Goal: Task Accomplishment & Management: Use online tool/utility

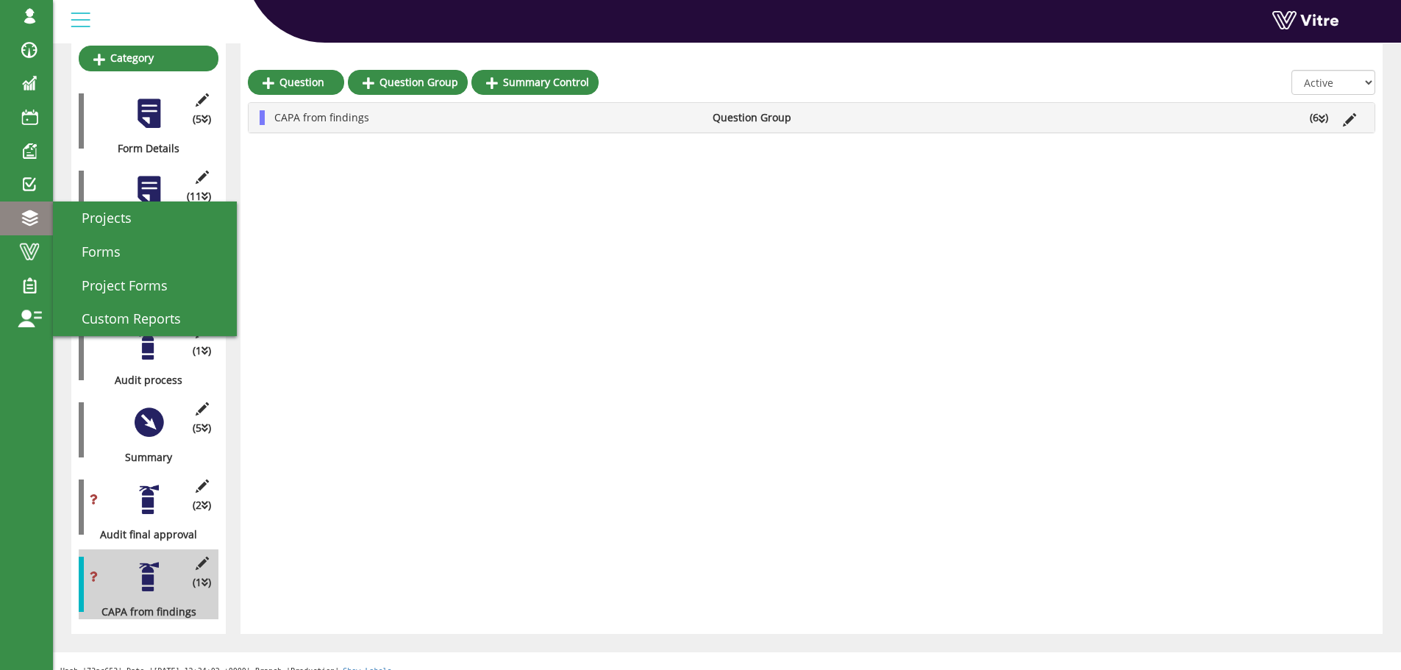
scroll to position [213, 0]
click at [111, 249] on span "Forms" at bounding box center [92, 252] width 57 height 18
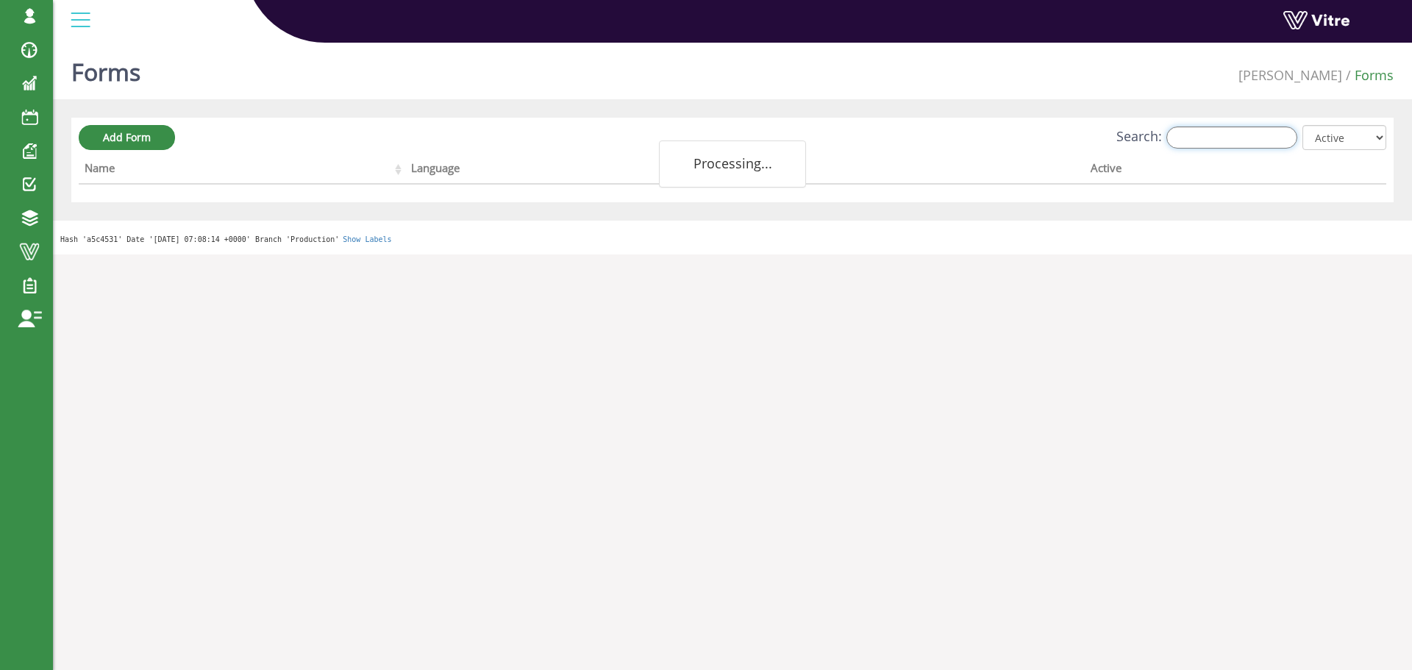
click at [1216, 131] on input "Search:" at bounding box center [1231, 137] width 131 height 22
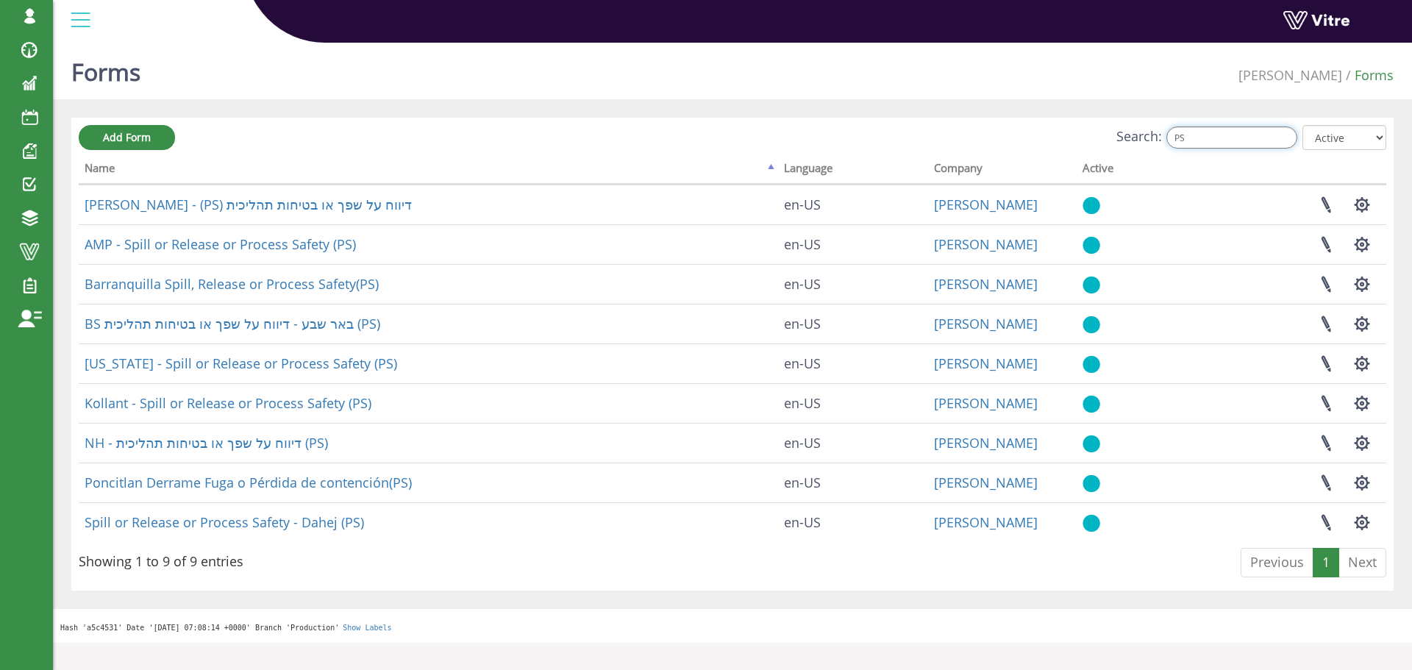
click at [1221, 138] on input "PS" at bounding box center [1231, 137] width 131 height 22
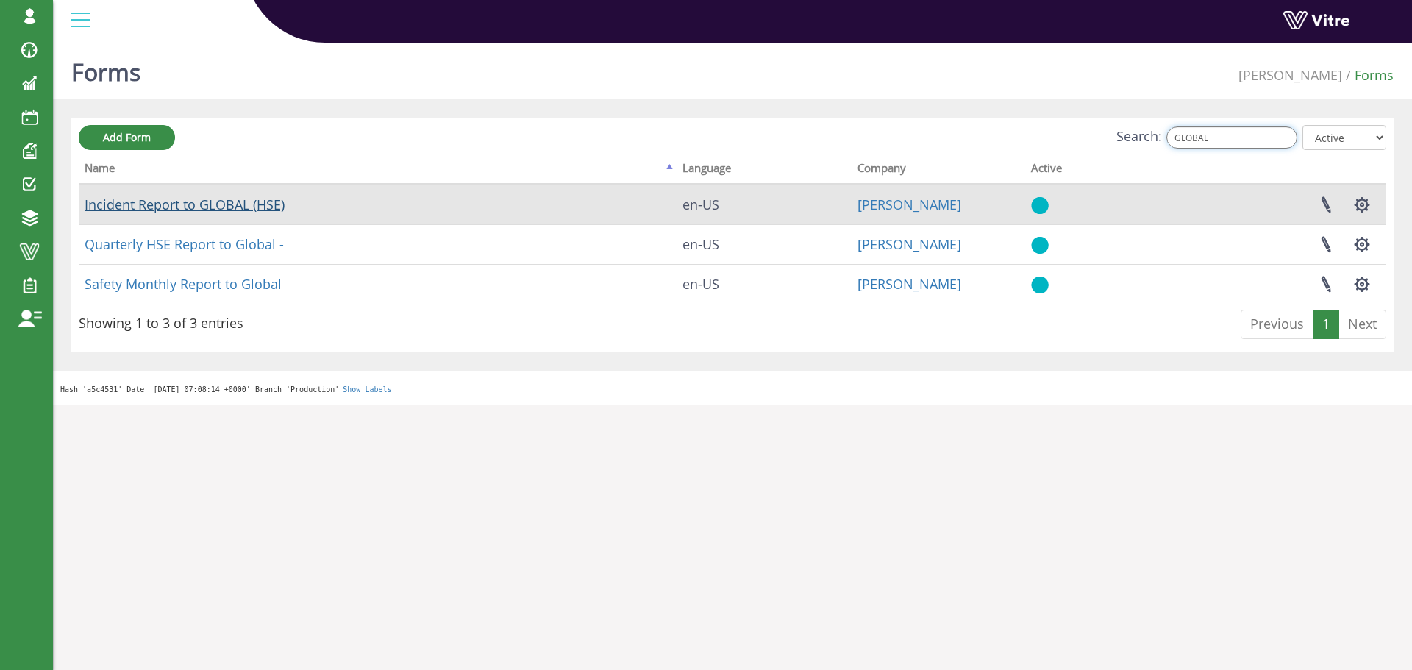
type input "GLOBAL"
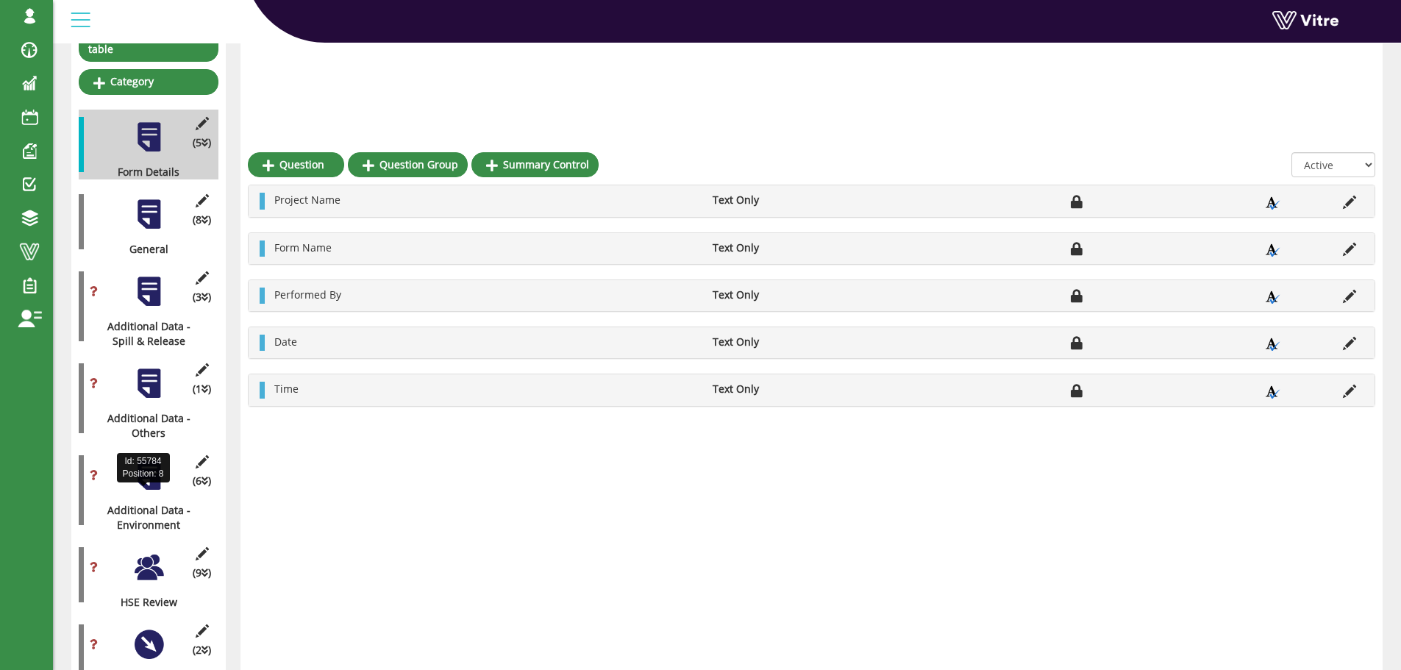
scroll to position [335, 0]
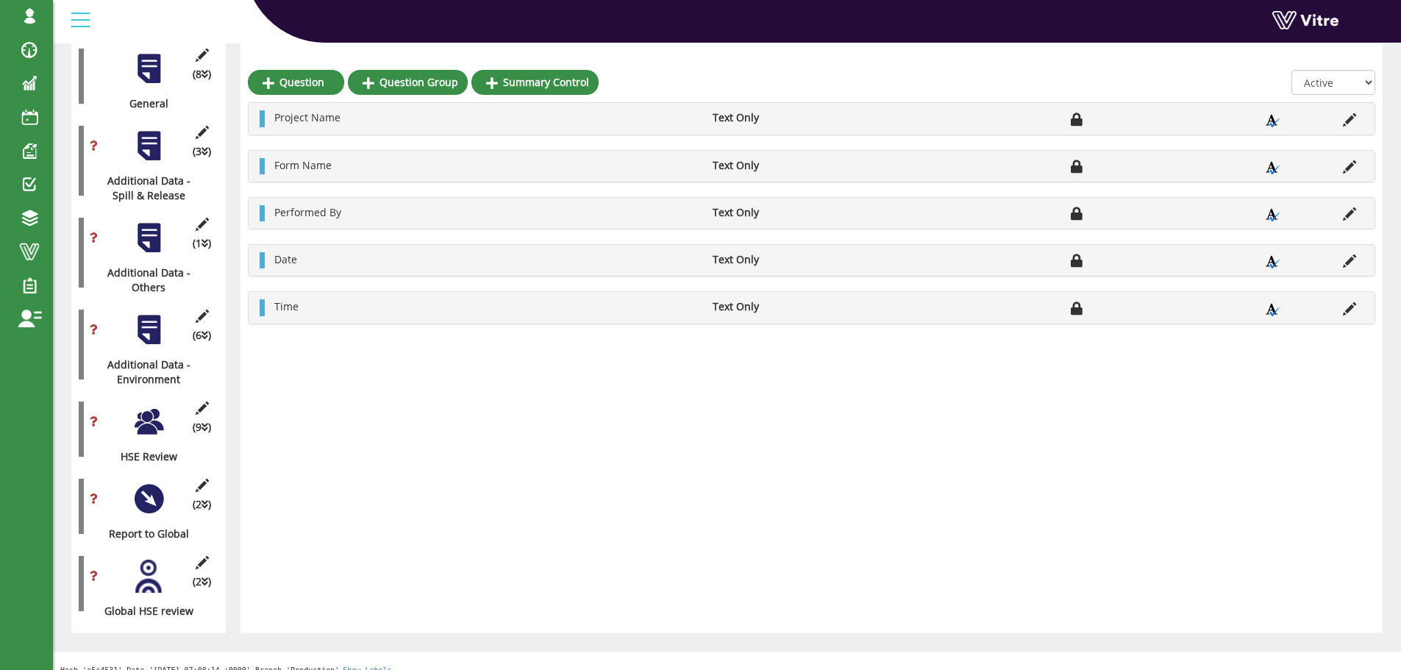
click at [149, 419] on div at bounding box center [148, 421] width 33 height 33
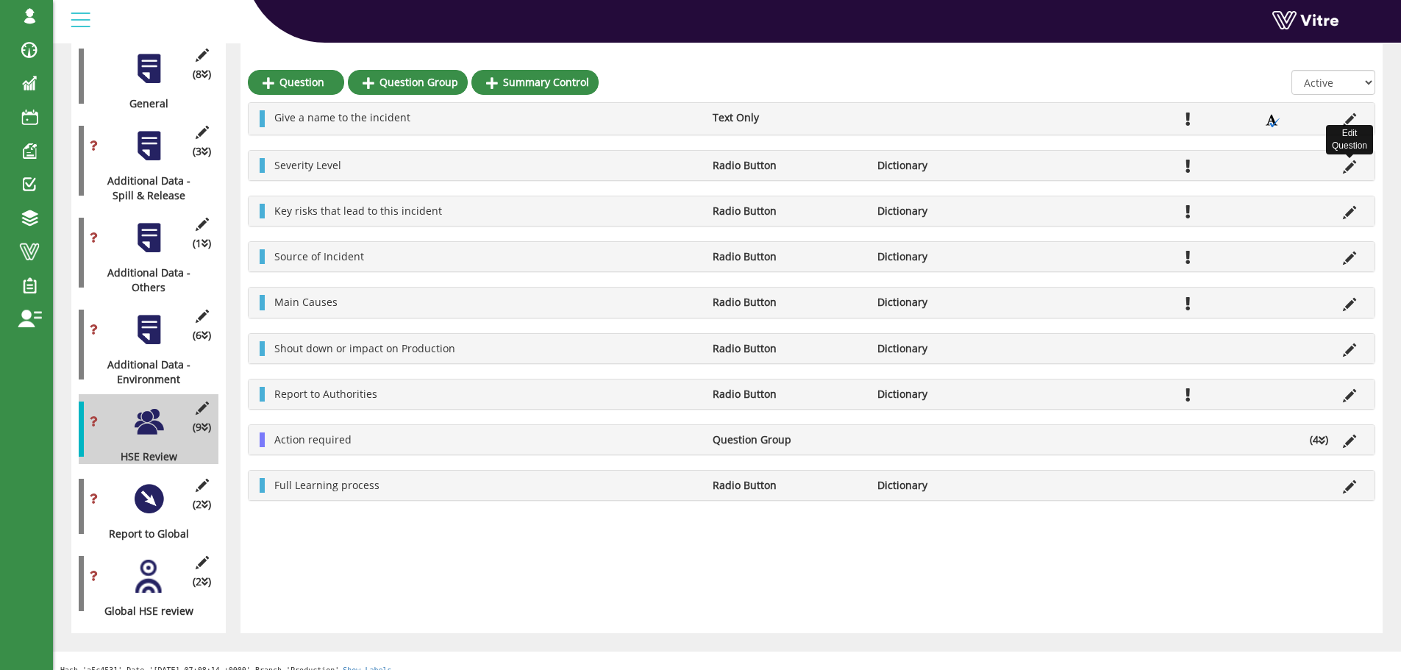
click at [1349, 170] on icon at bounding box center [1349, 166] width 13 height 13
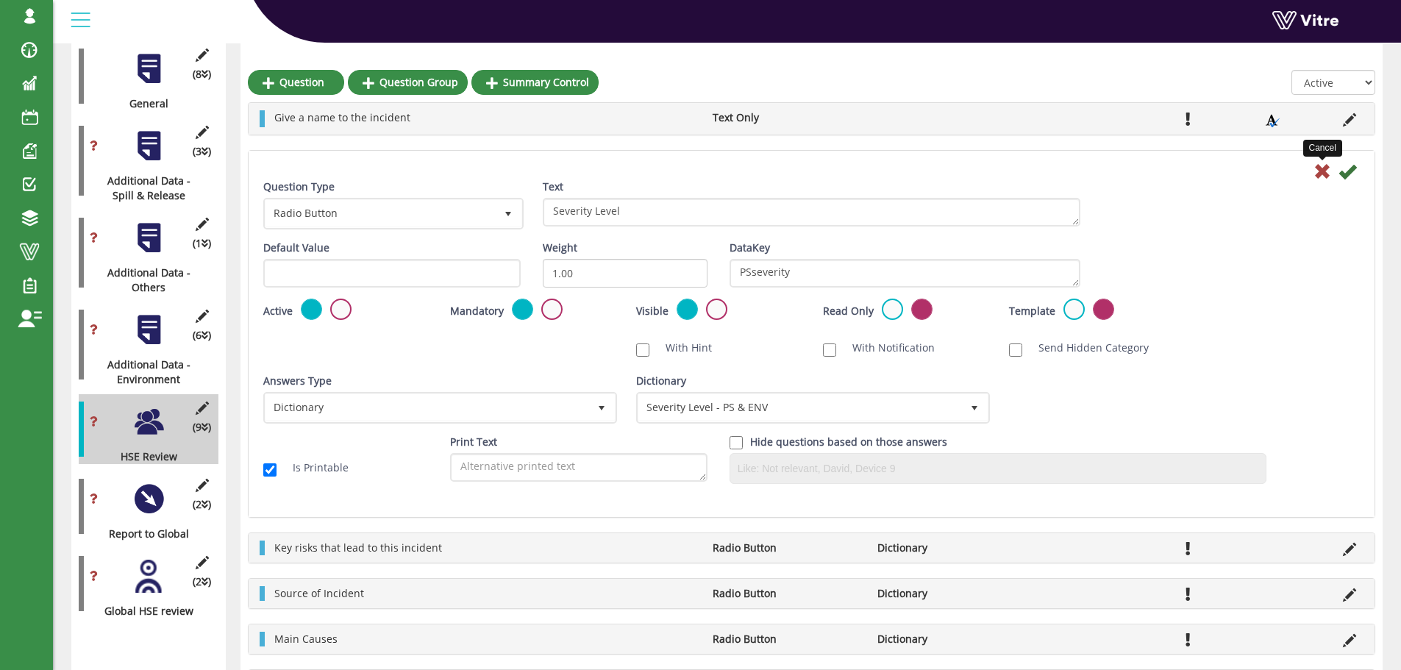
click at [1318, 170] on icon at bounding box center [1322, 172] width 18 height 18
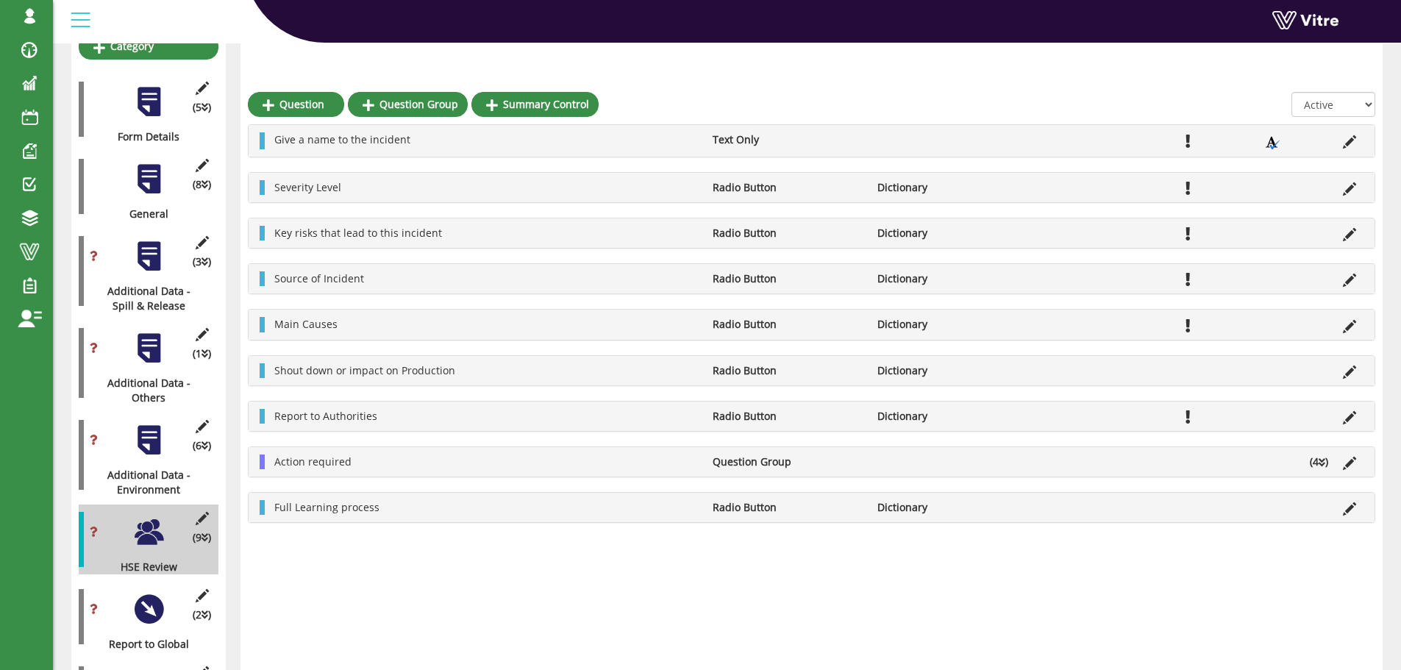
scroll to position [294, 0]
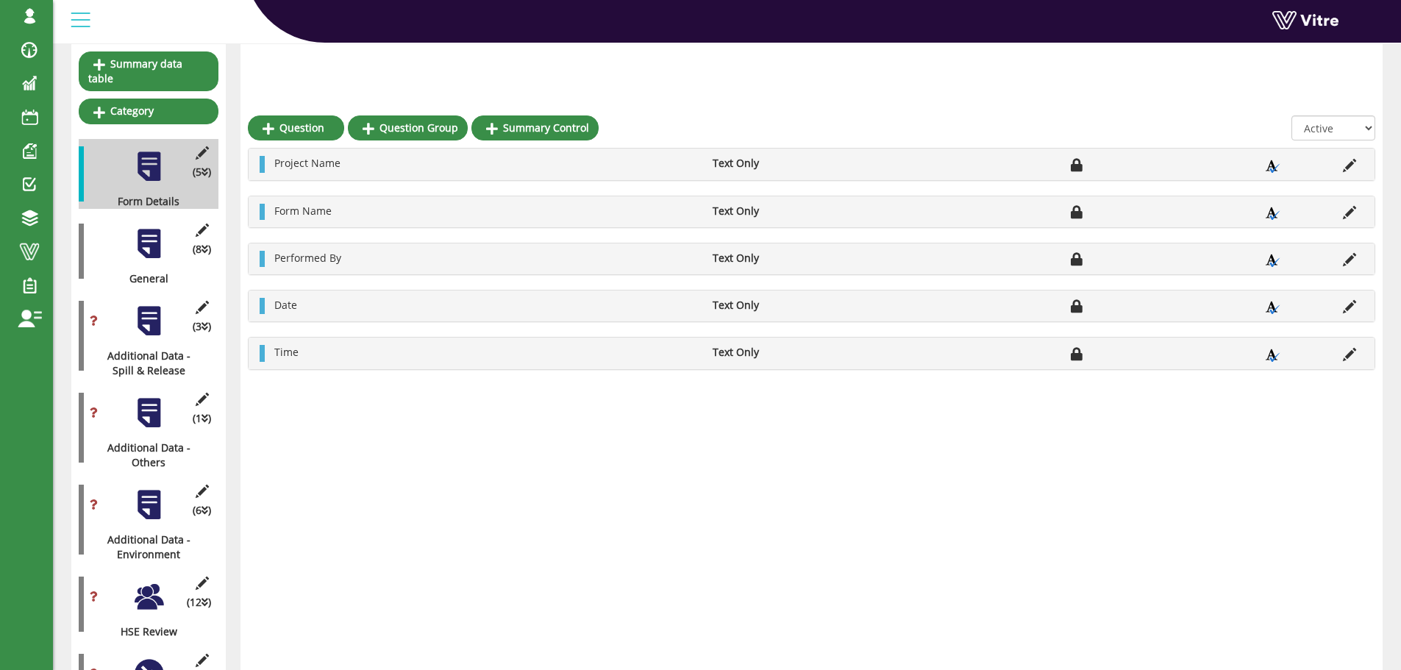
scroll to position [221, 0]
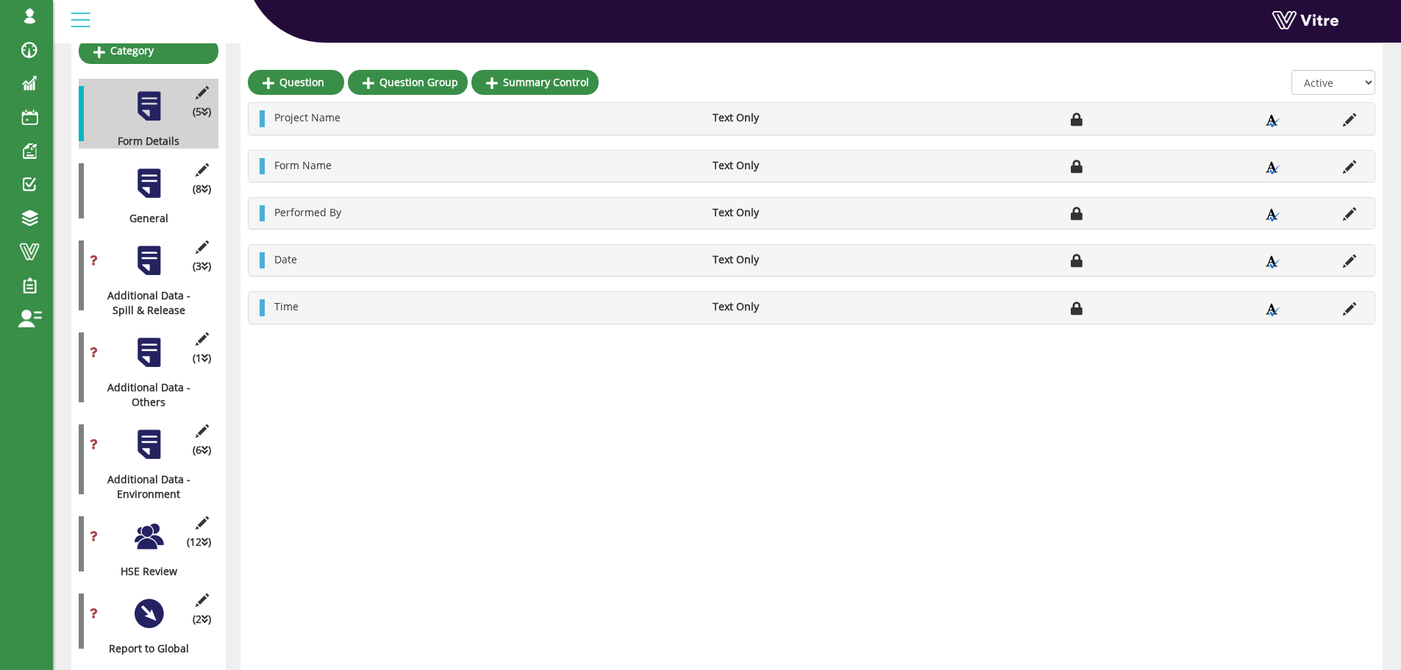
click at [148, 176] on div at bounding box center [148, 183] width 33 height 33
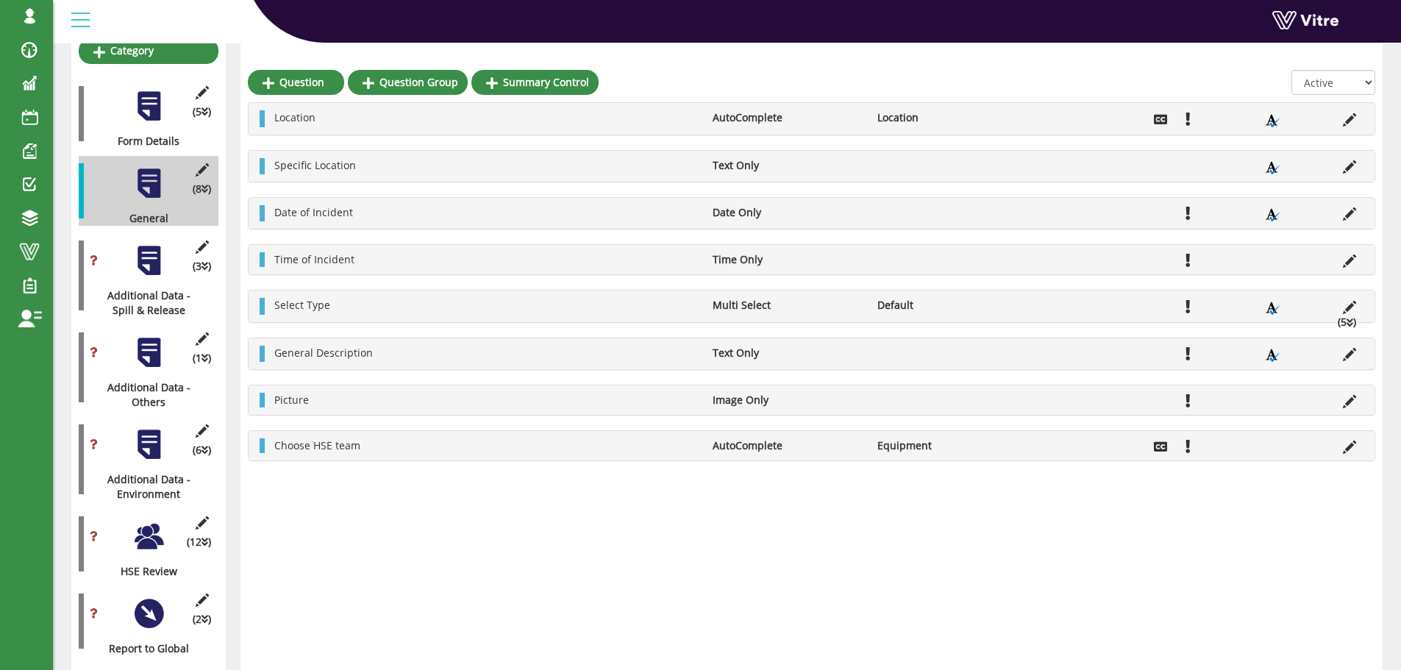
click at [143, 244] on div at bounding box center [148, 260] width 33 height 33
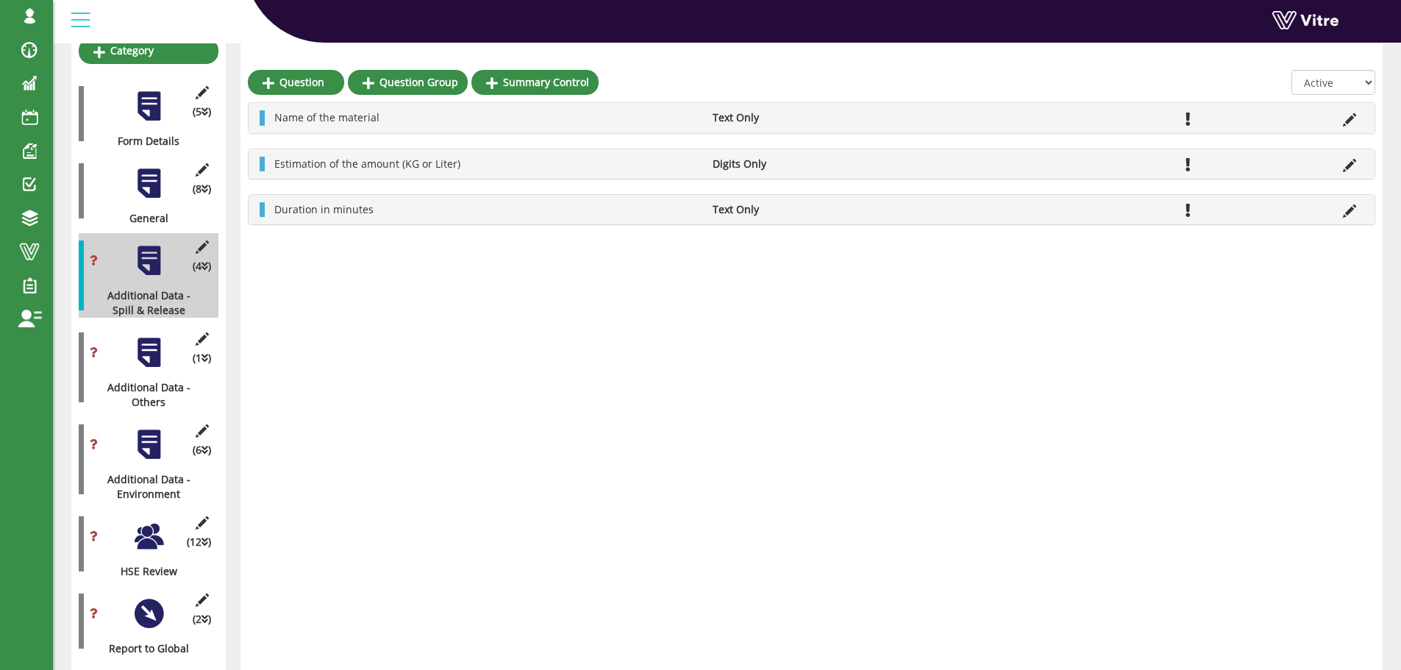
click at [151, 336] on div at bounding box center [148, 352] width 33 height 33
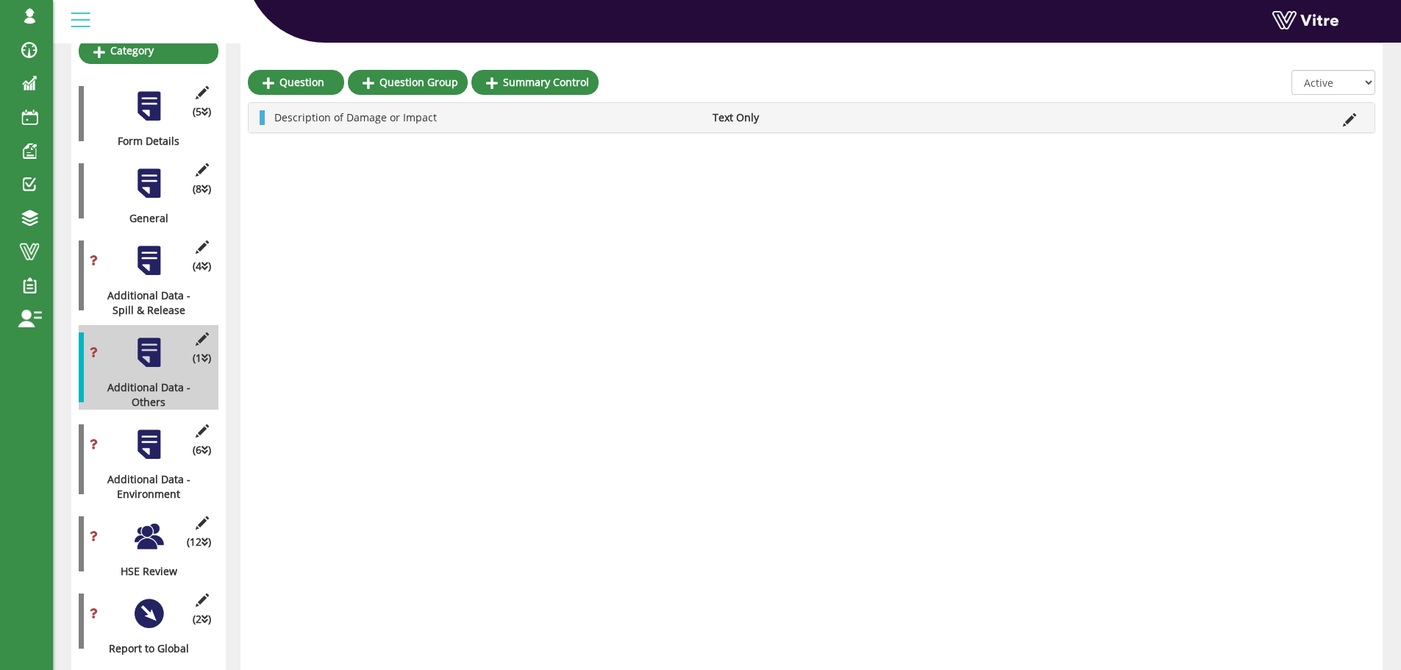
click at [155, 434] on div at bounding box center [148, 444] width 33 height 33
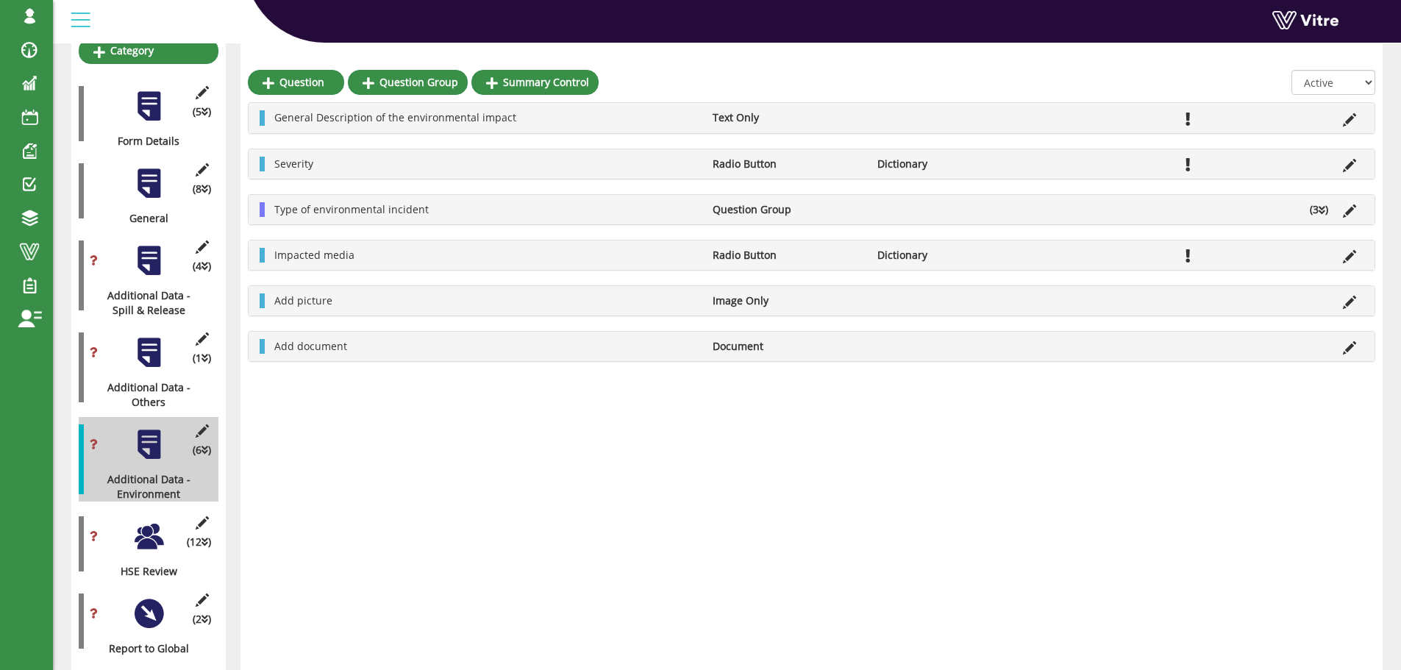
click at [146, 520] on div at bounding box center [148, 536] width 33 height 33
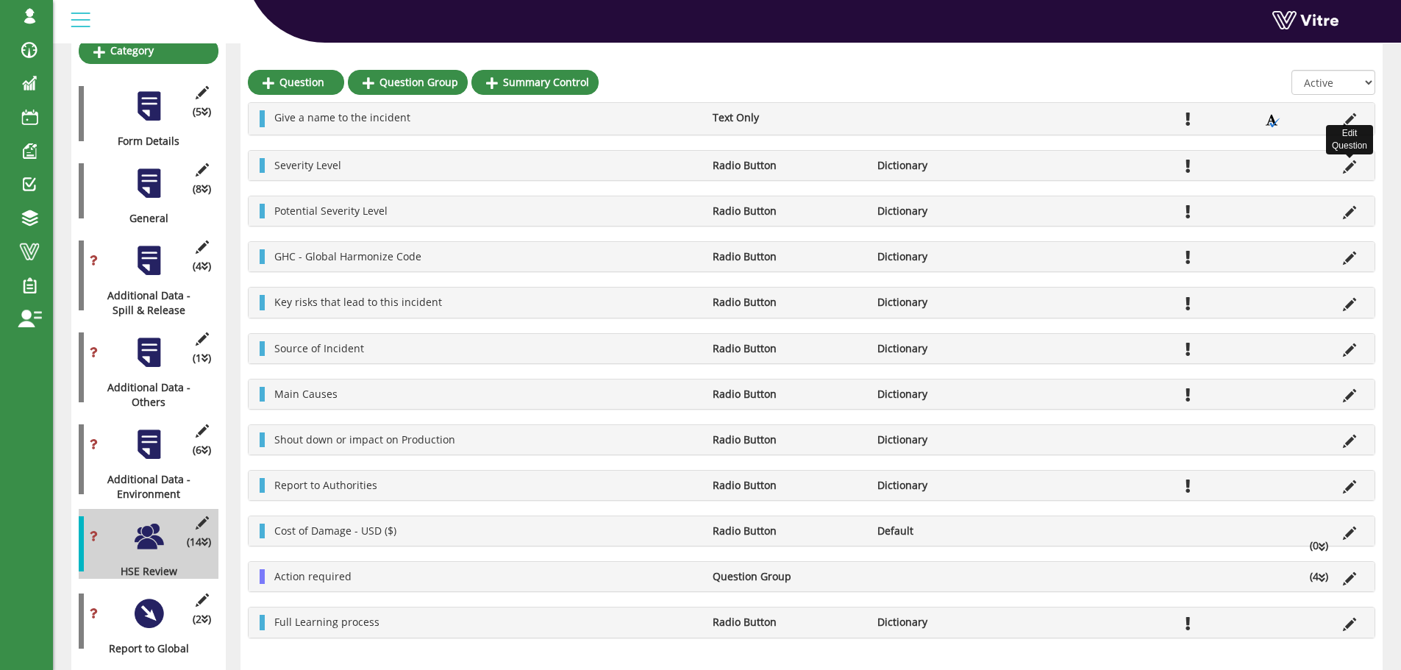
click at [1350, 169] on icon at bounding box center [1349, 166] width 13 height 13
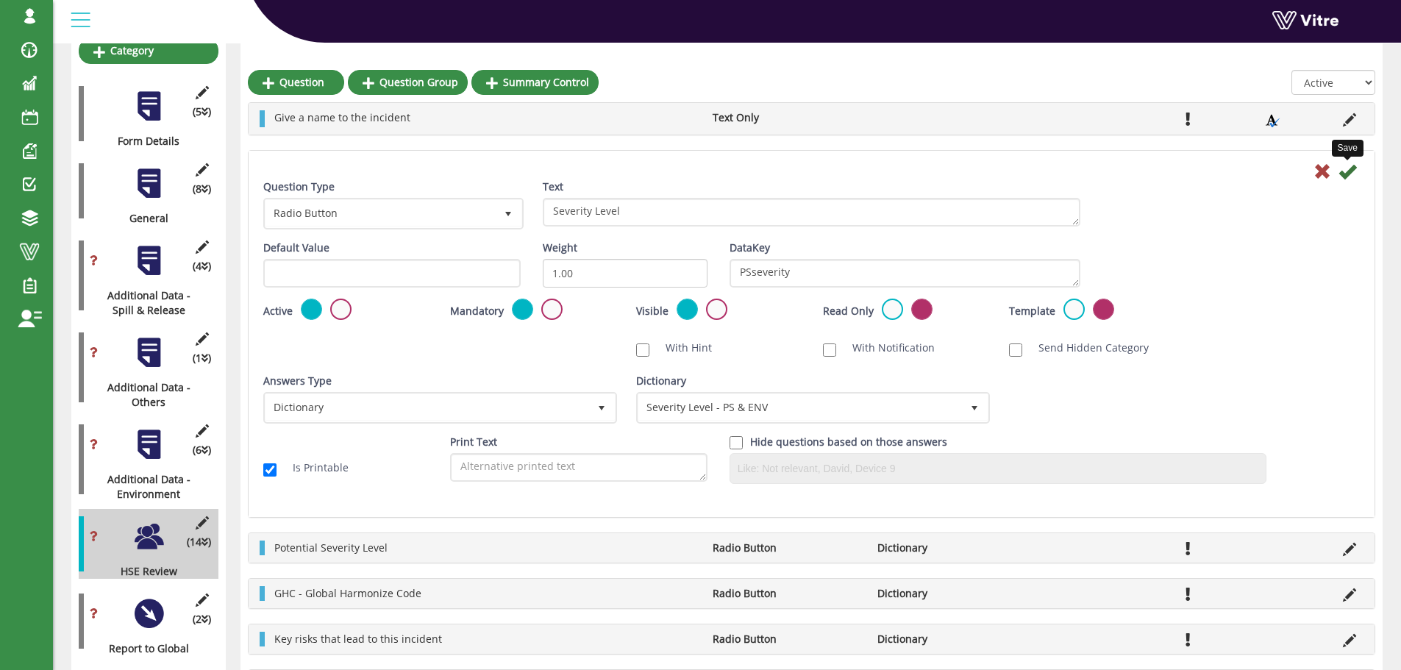
click at [1347, 172] on icon at bounding box center [1347, 172] width 18 height 18
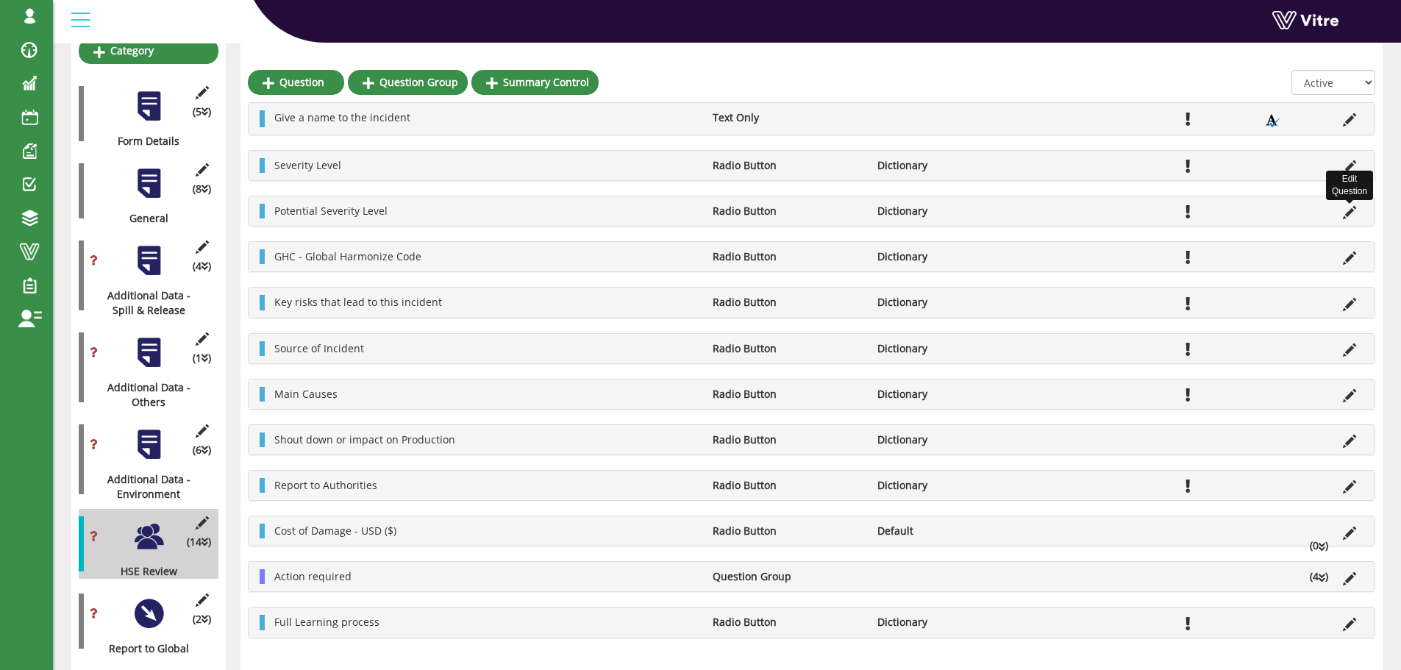
click at [1349, 215] on icon at bounding box center [1349, 212] width 13 height 13
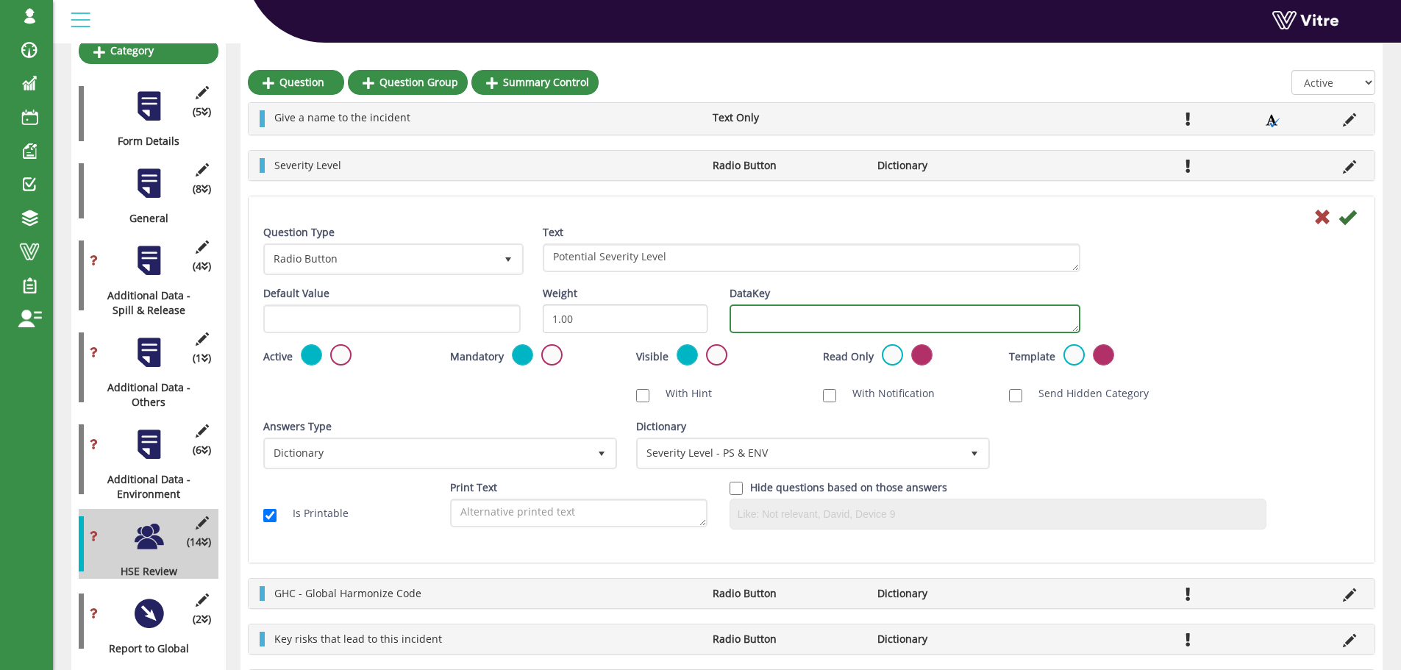
click at [801, 322] on textarea "DataKey" at bounding box center [904, 318] width 351 height 29
click at [757, 317] on textarea "PSptentialseverity" at bounding box center [904, 318] width 351 height 29
type textarea "PSpotentialseverity"
click at [1346, 221] on icon at bounding box center [1347, 217] width 18 height 18
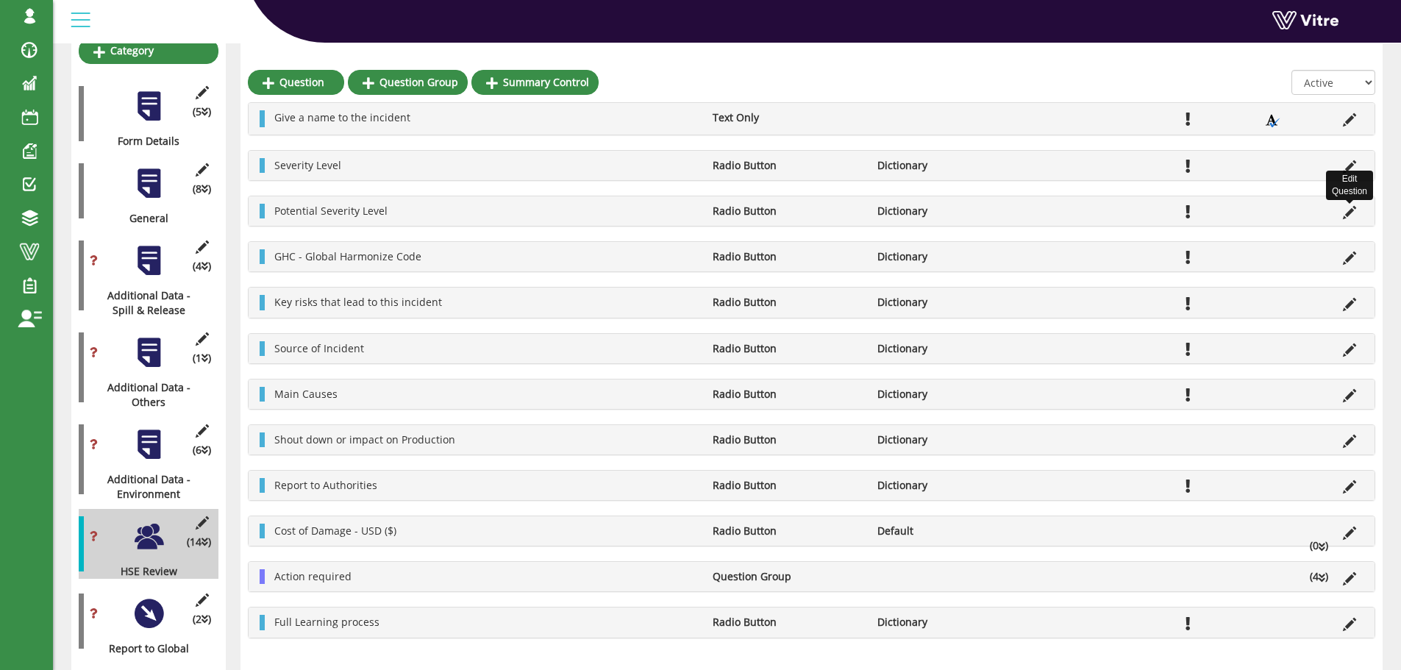
click at [1349, 213] on icon at bounding box center [1349, 212] width 13 height 13
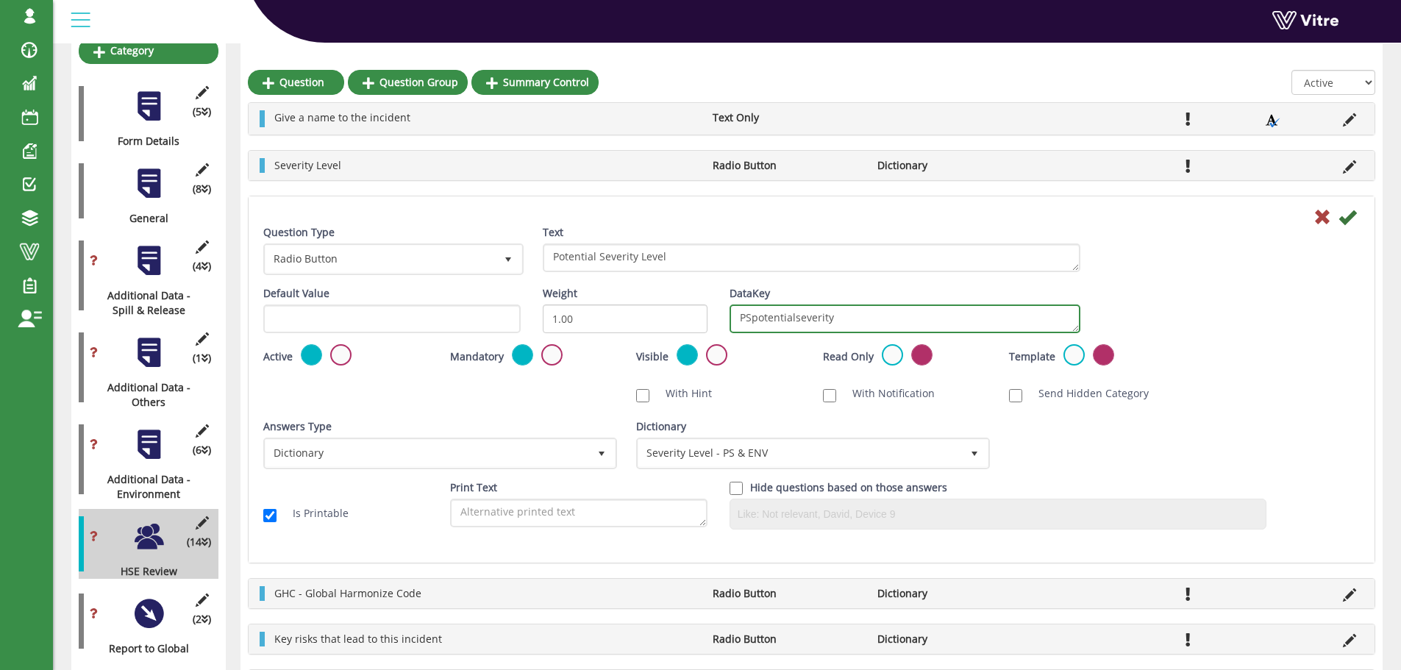
click at [849, 318] on textarea "PSpotentialseverity" at bounding box center [904, 318] width 351 height 29
click at [1344, 220] on icon at bounding box center [1347, 217] width 18 height 18
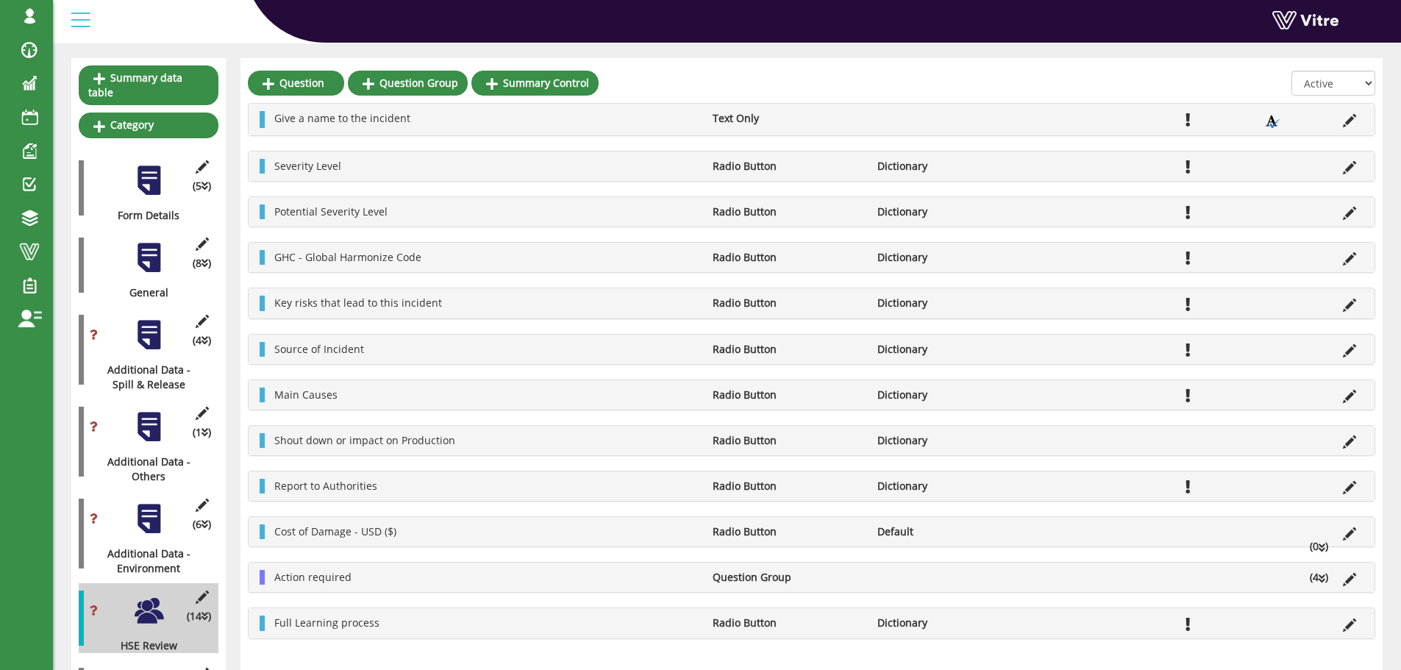
scroll to position [147, 0]
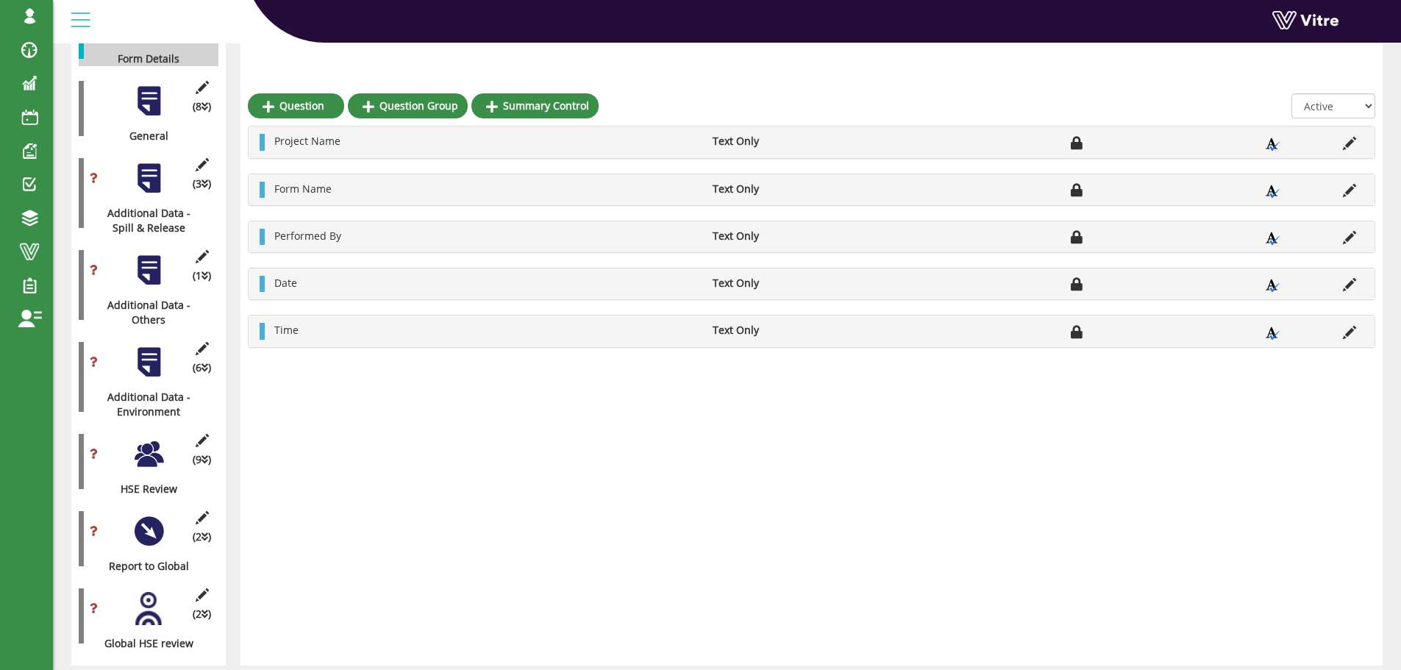
scroll to position [335, 0]
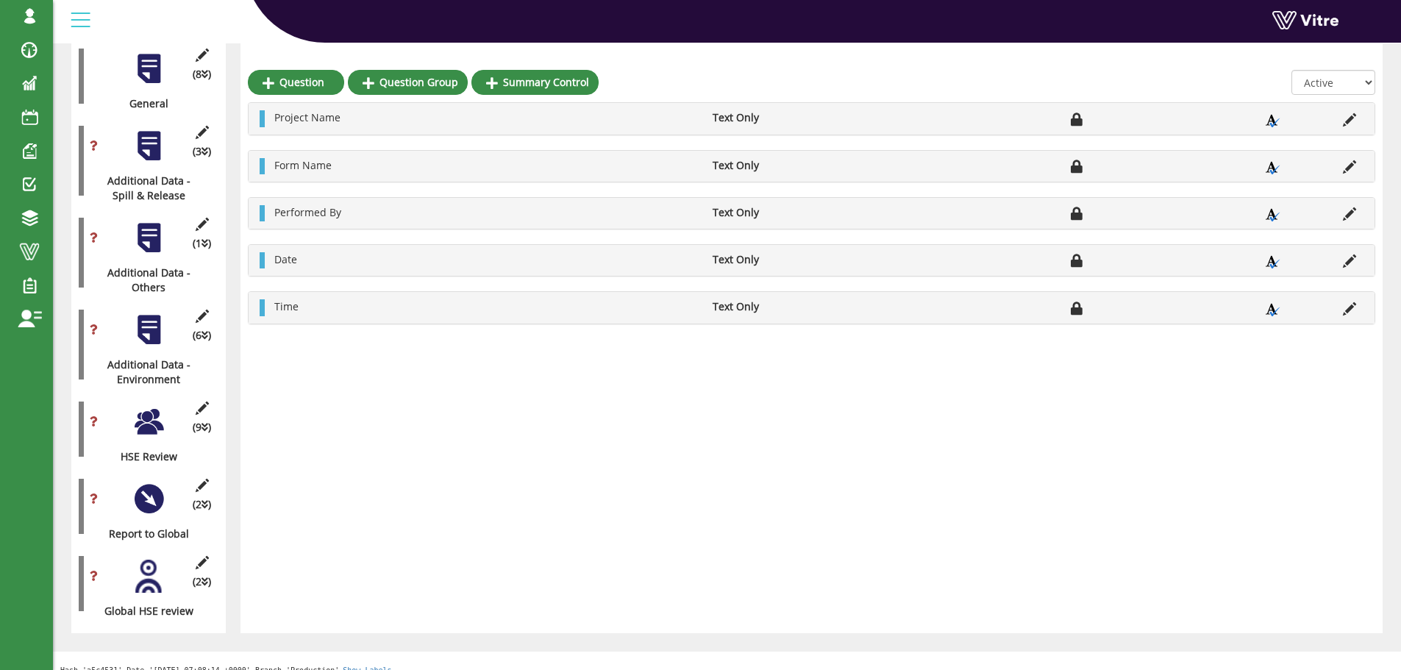
click at [149, 405] on div at bounding box center [148, 421] width 33 height 33
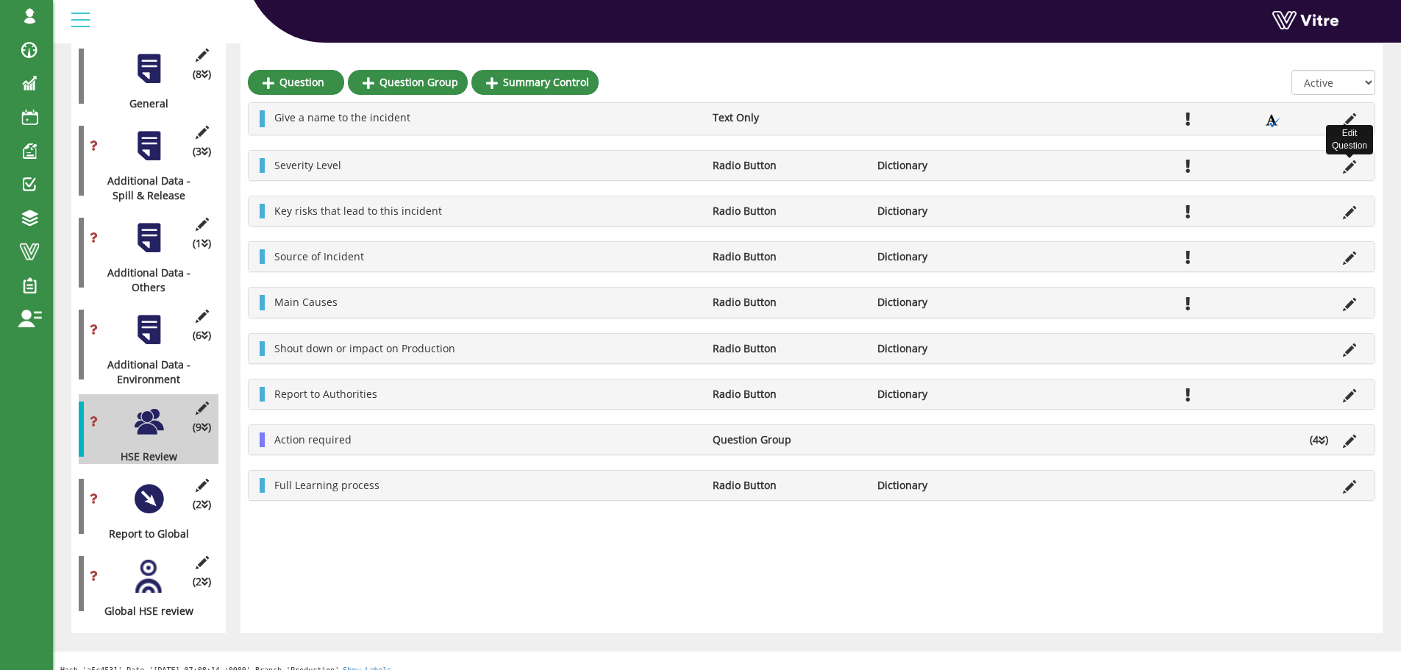
click at [1347, 165] on icon at bounding box center [1349, 166] width 13 height 13
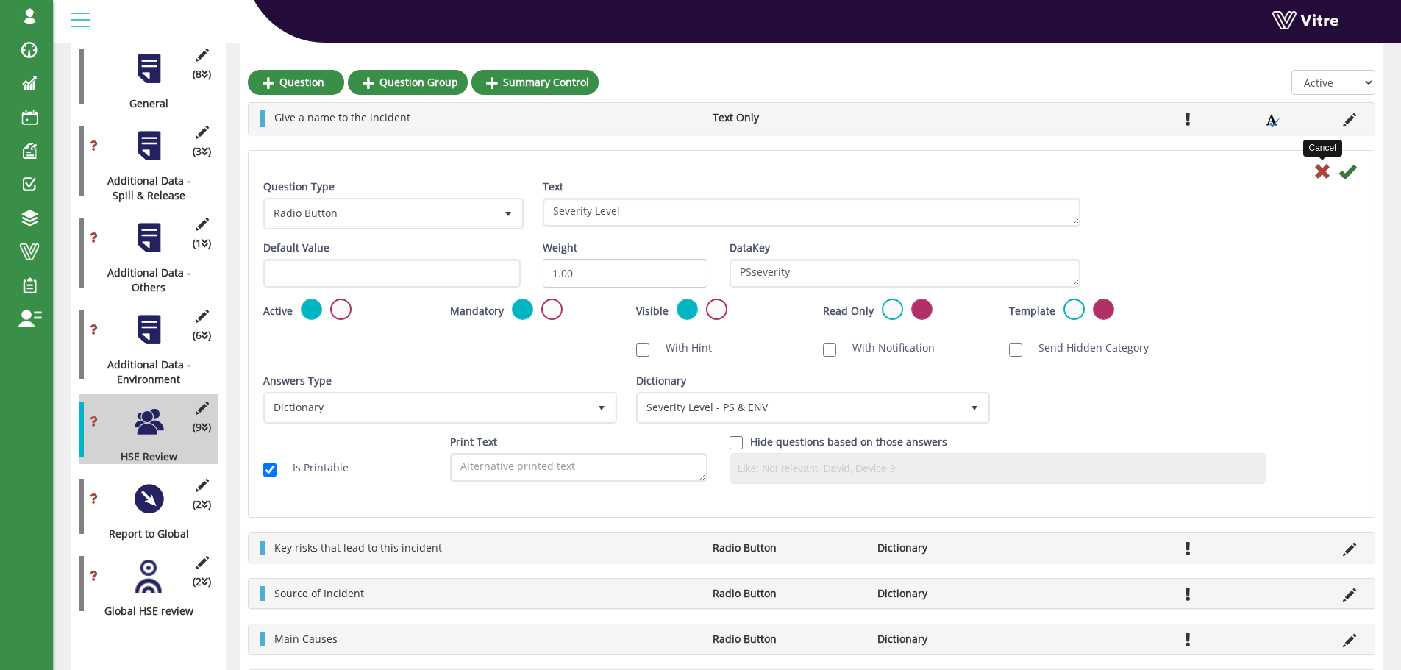
click at [1320, 174] on icon at bounding box center [1322, 172] width 18 height 18
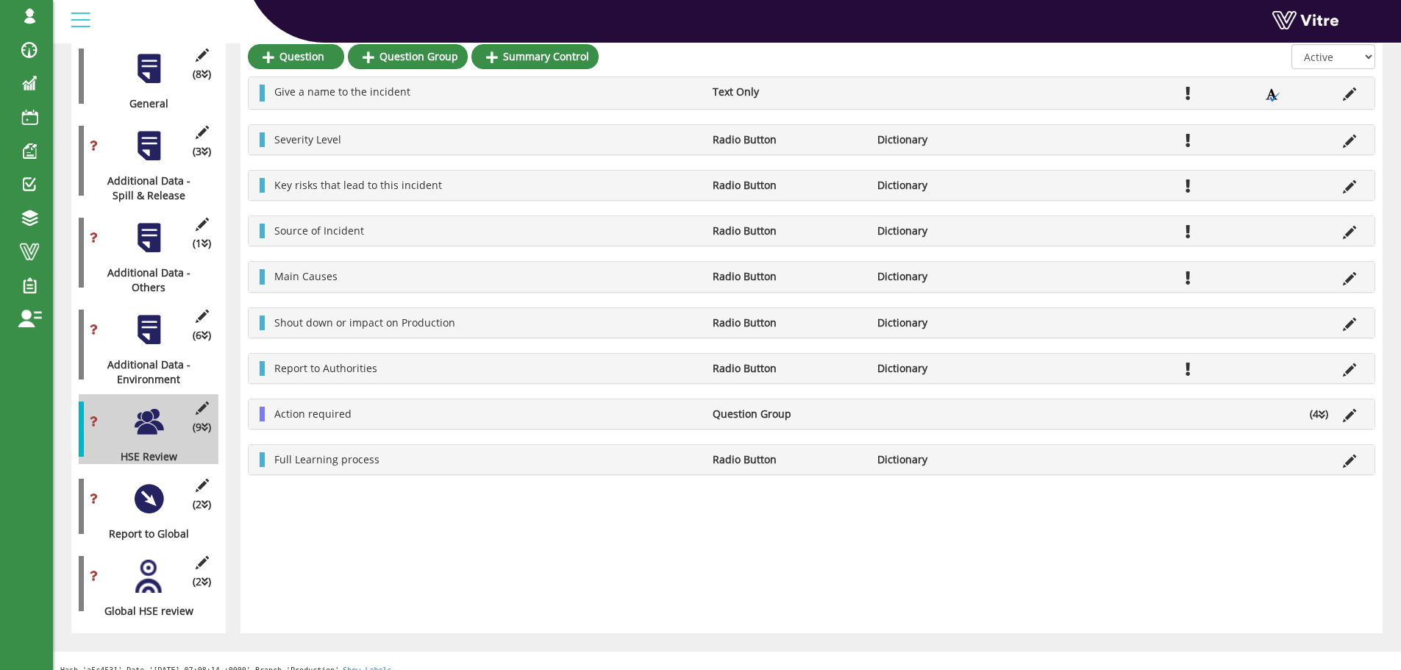
scroll to position [0, 0]
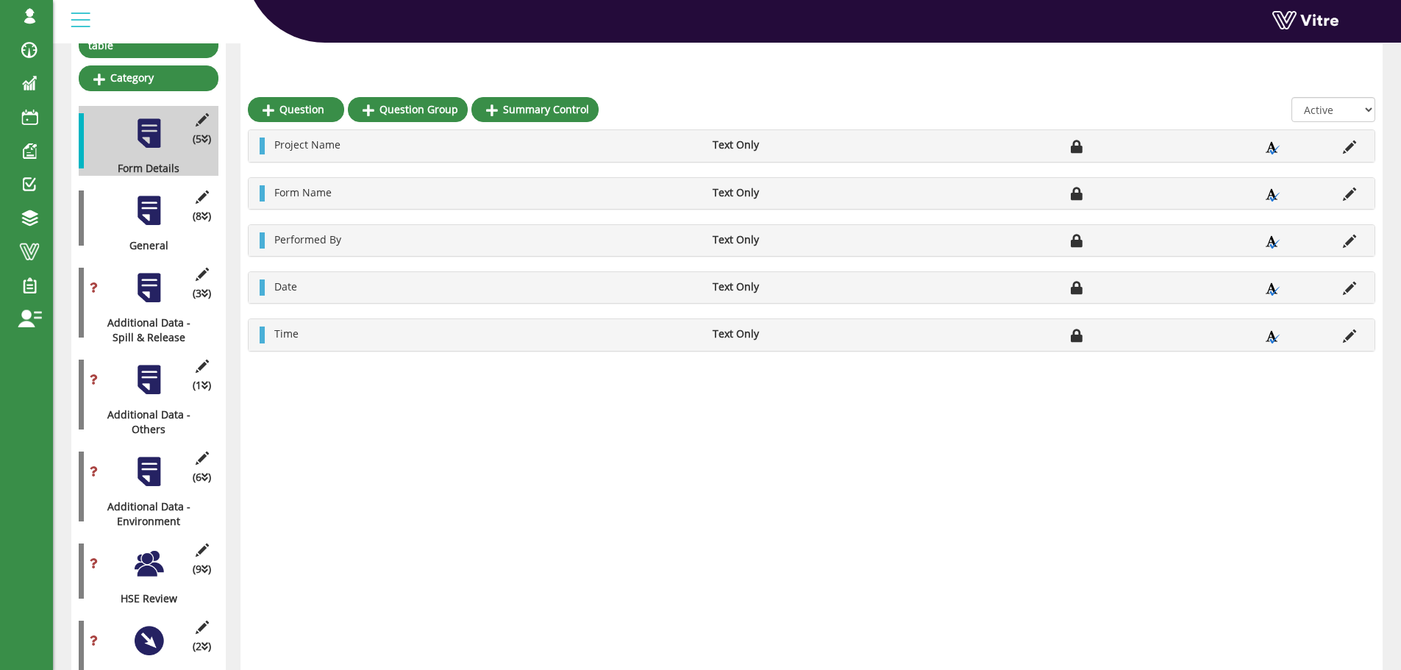
scroll to position [221, 0]
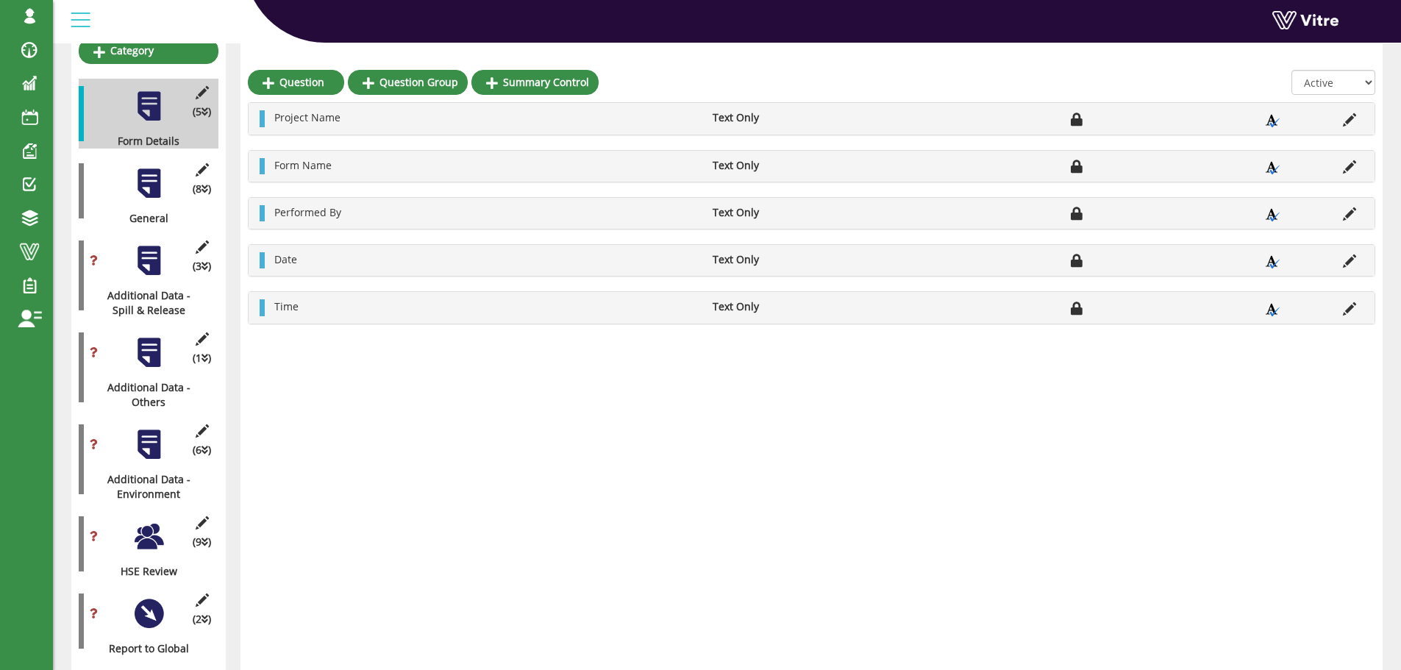
click at [149, 526] on div at bounding box center [148, 536] width 33 height 33
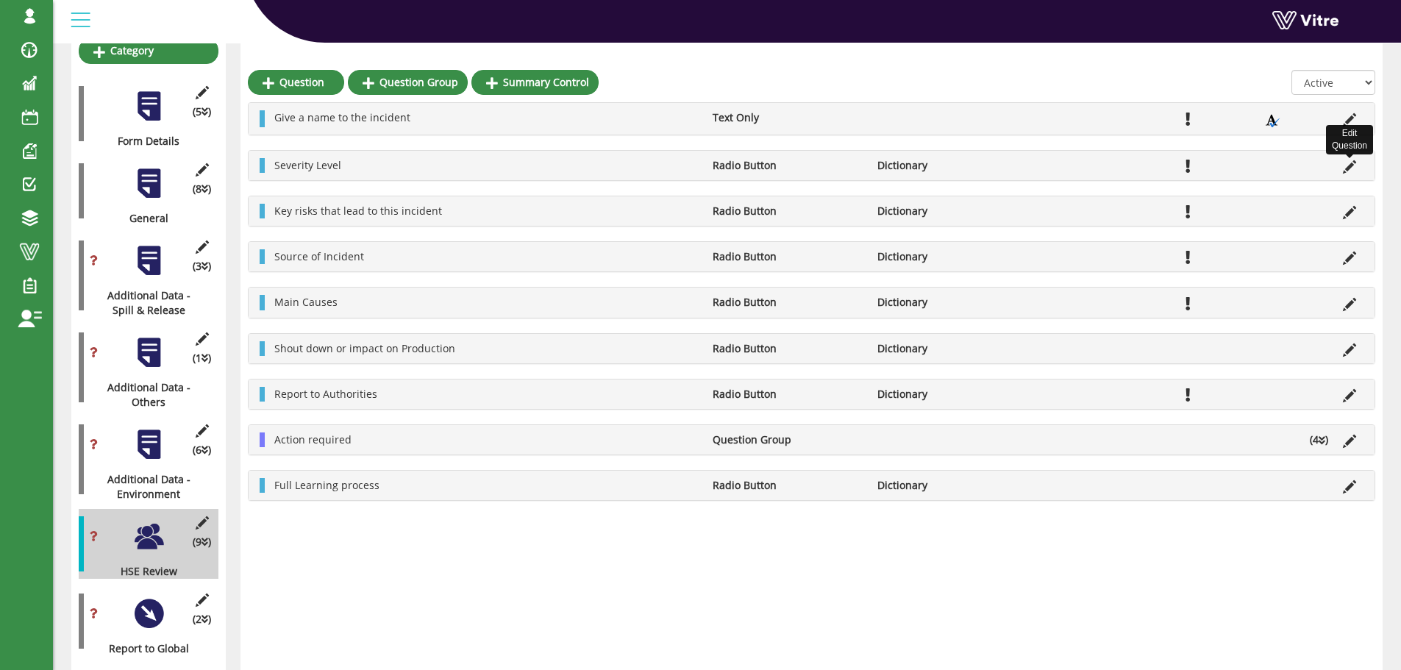
click at [1348, 164] on icon at bounding box center [1349, 166] width 13 height 13
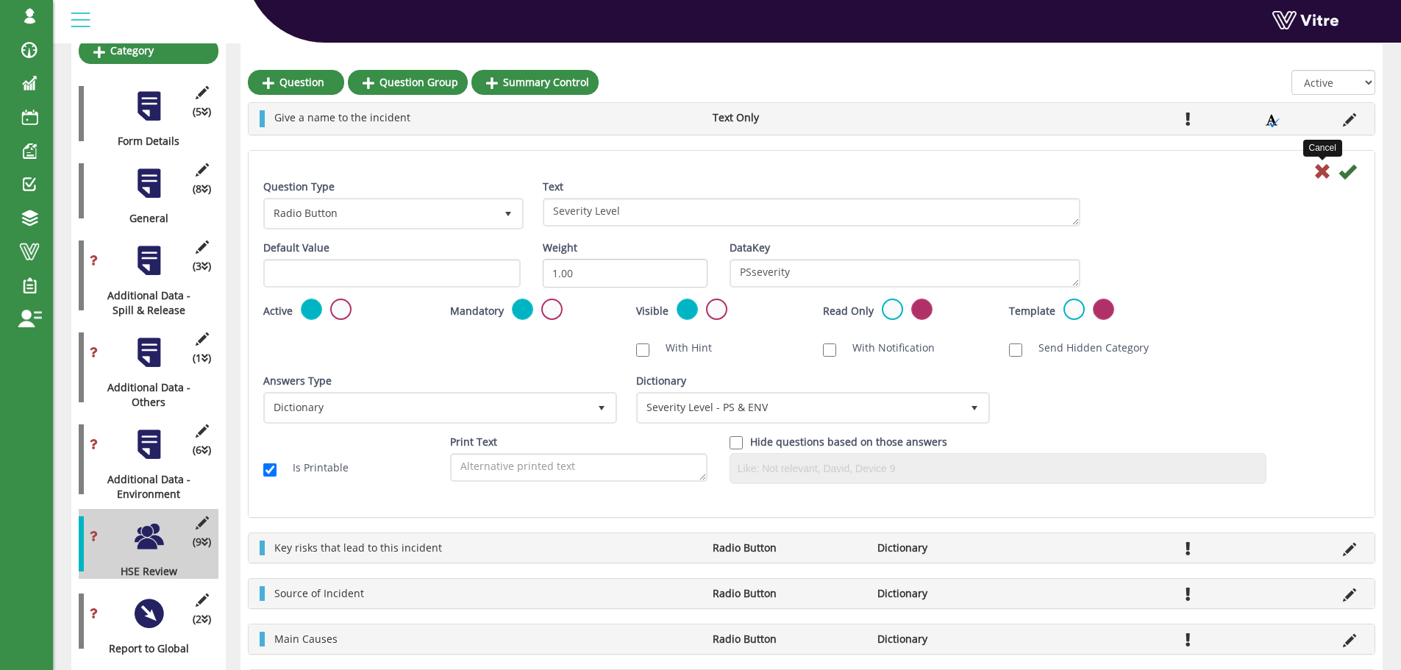
click at [1318, 169] on icon at bounding box center [1322, 172] width 18 height 18
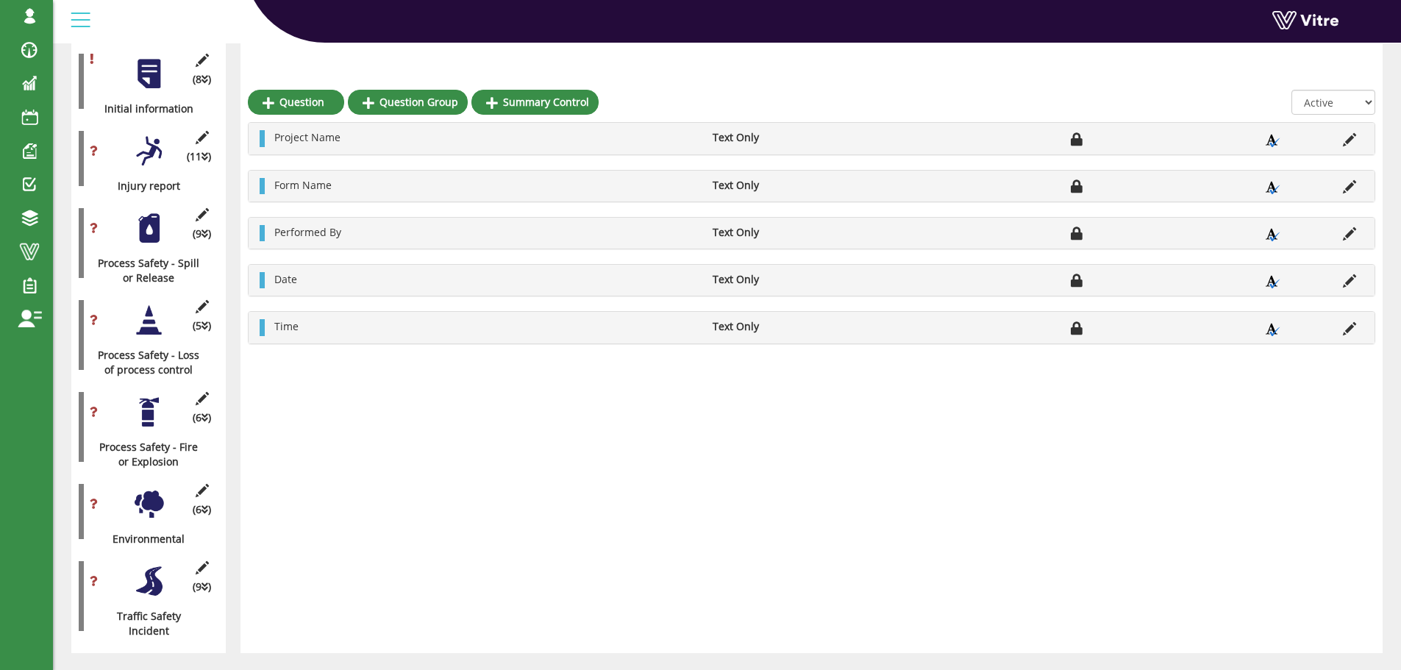
scroll to position [350, 0]
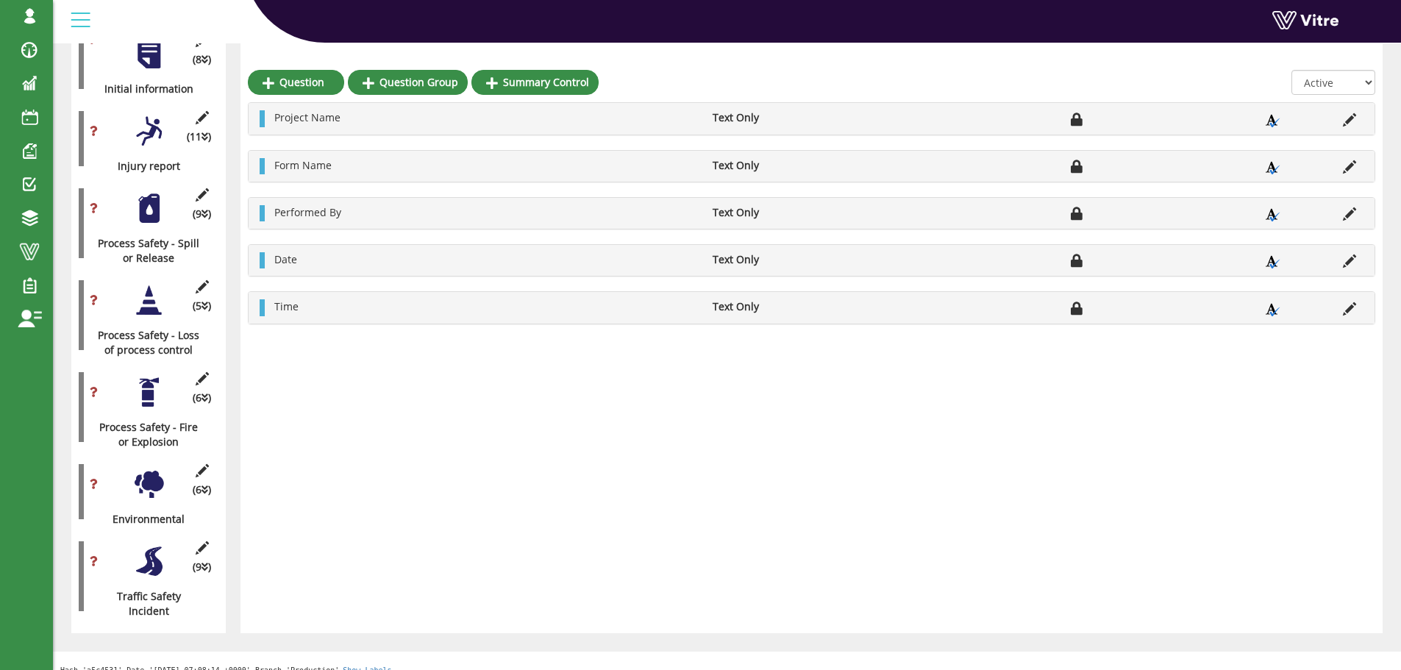
click at [149, 201] on div at bounding box center [148, 208] width 33 height 33
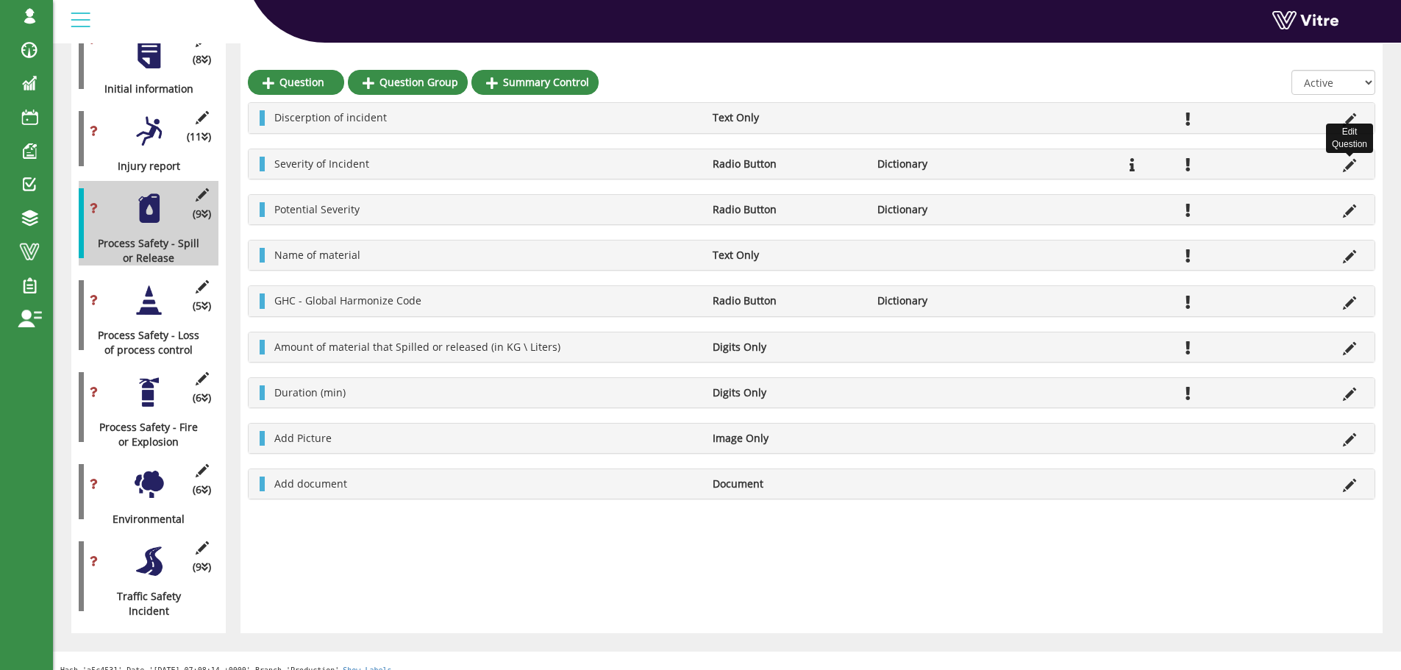
click at [1349, 168] on icon at bounding box center [1349, 165] width 13 height 13
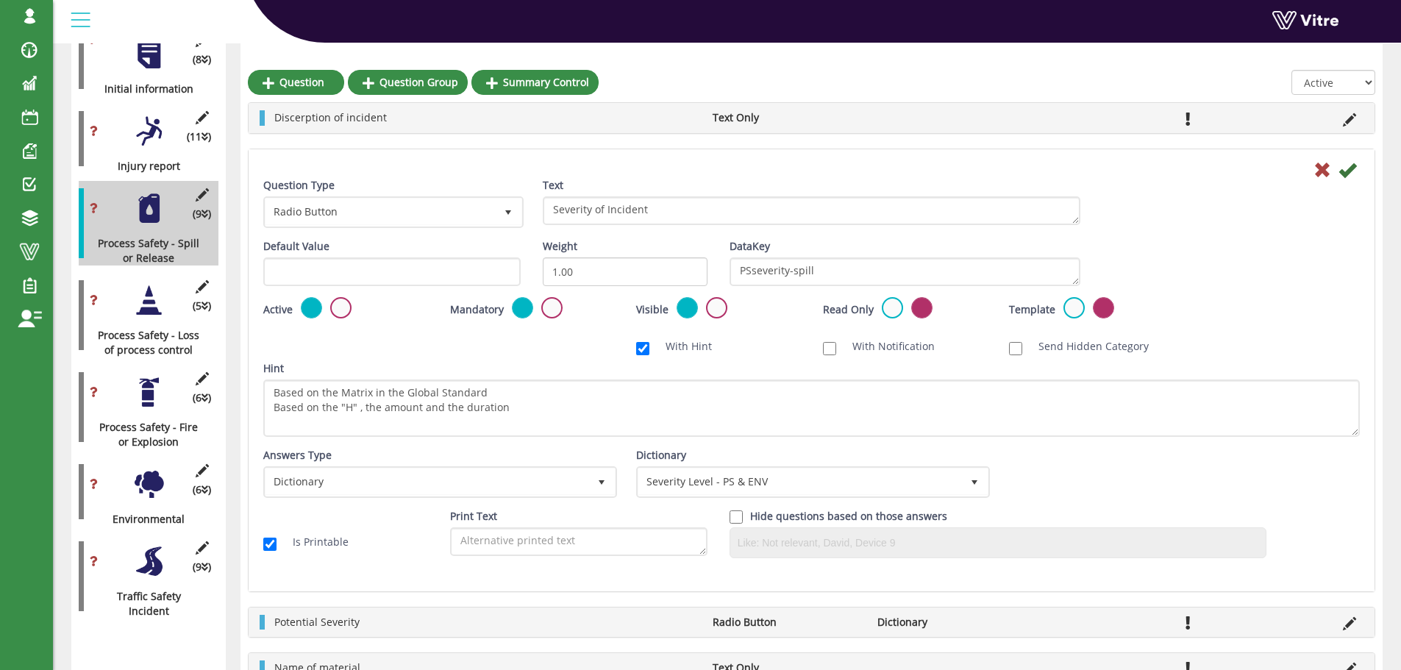
click at [151, 289] on div at bounding box center [148, 300] width 33 height 33
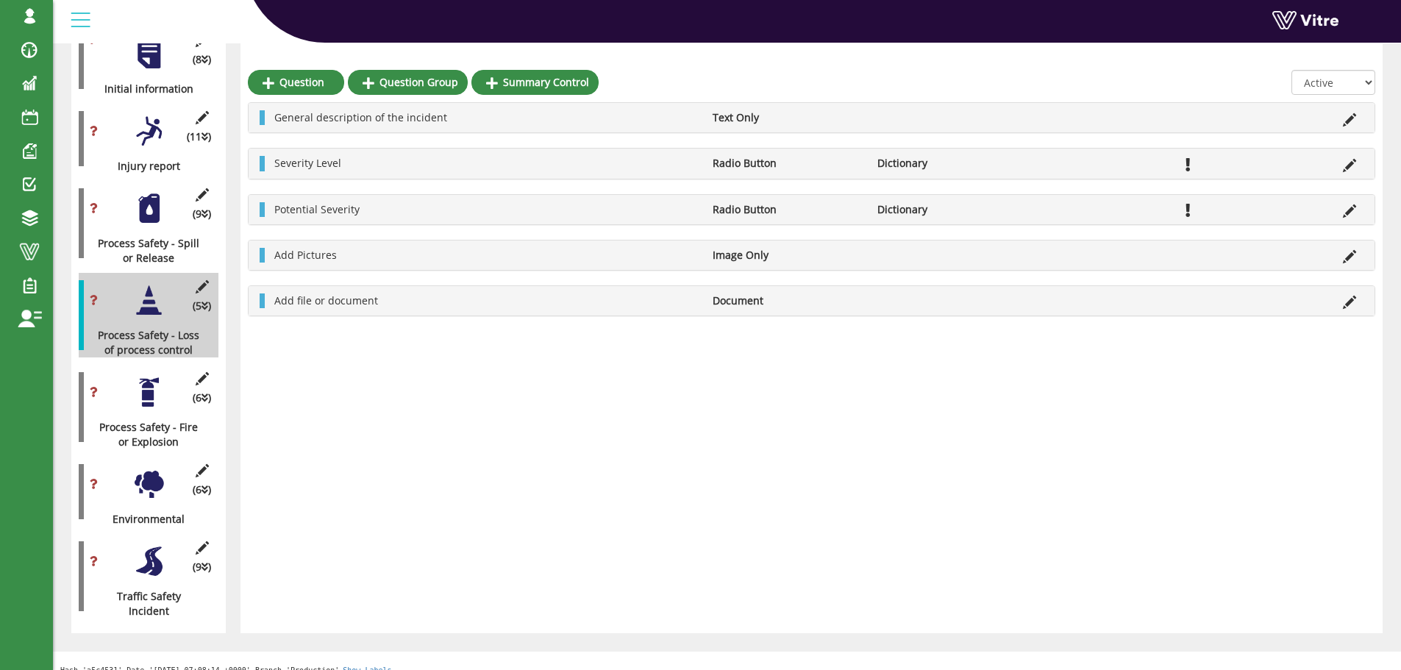
click at [146, 380] on div at bounding box center [148, 392] width 33 height 33
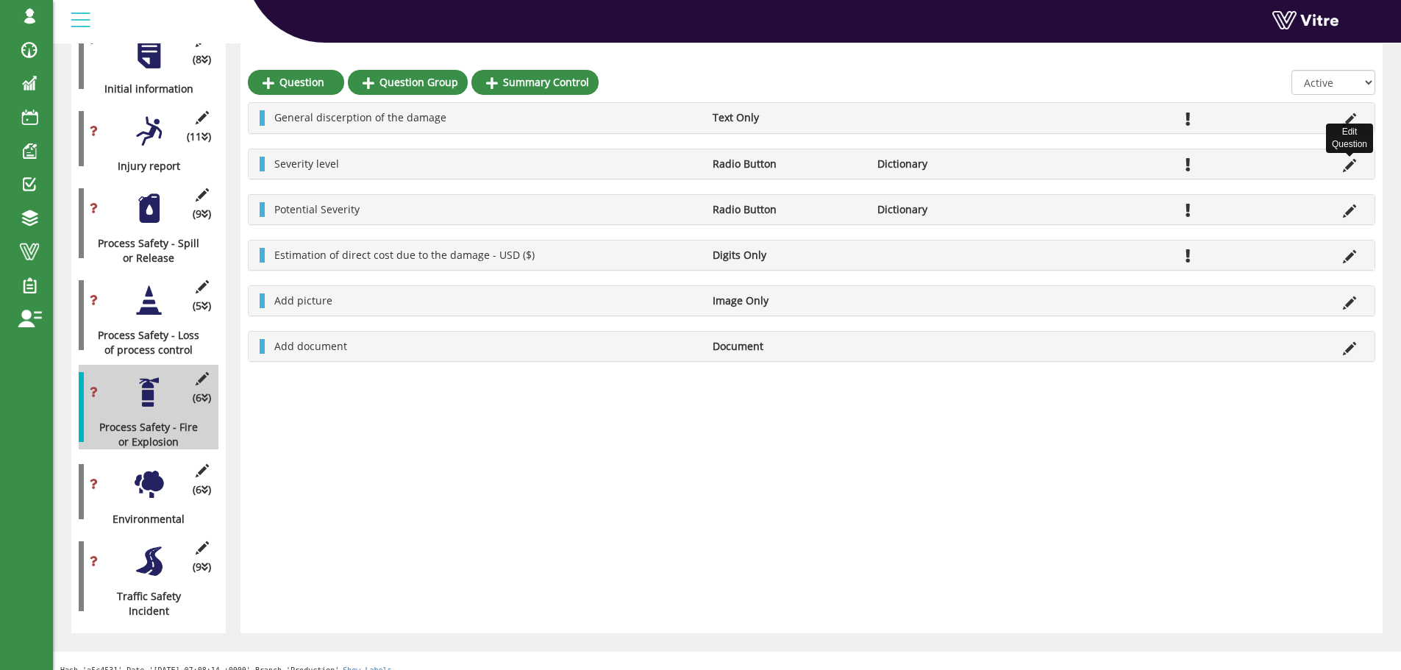
click at [1346, 165] on icon at bounding box center [1349, 165] width 13 height 13
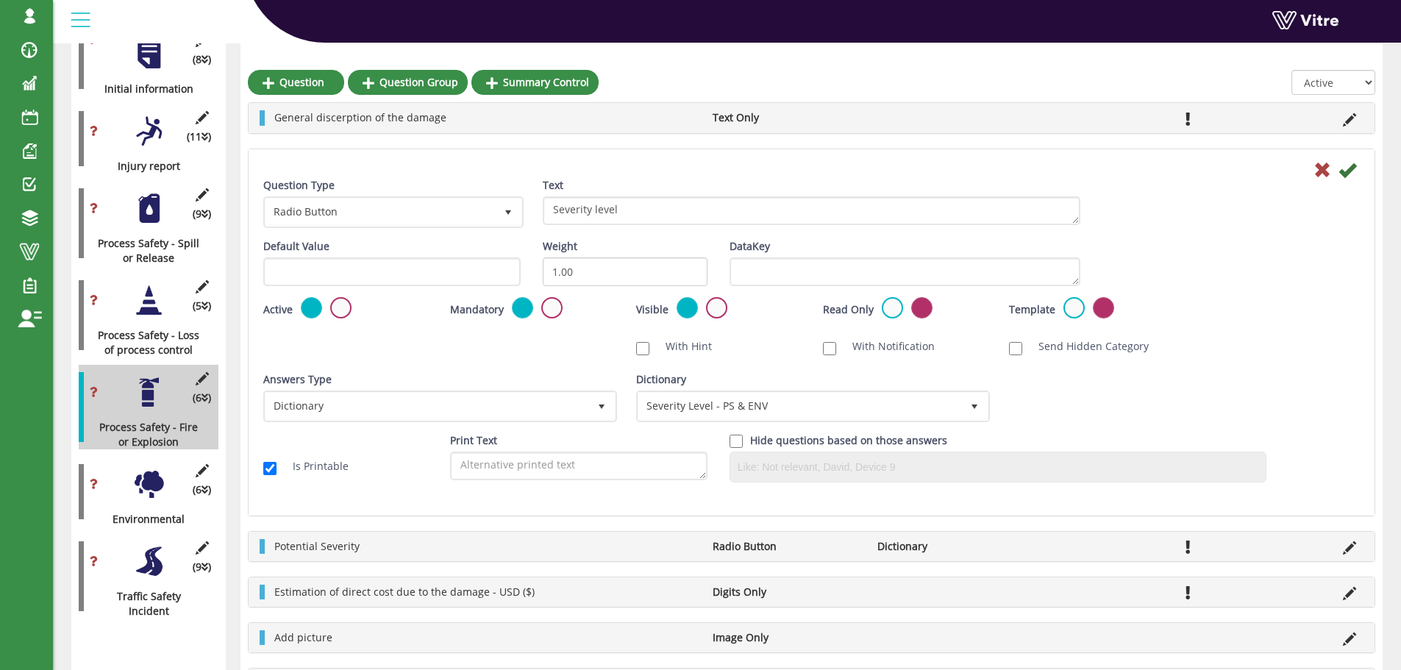
click at [150, 287] on div at bounding box center [148, 300] width 33 height 33
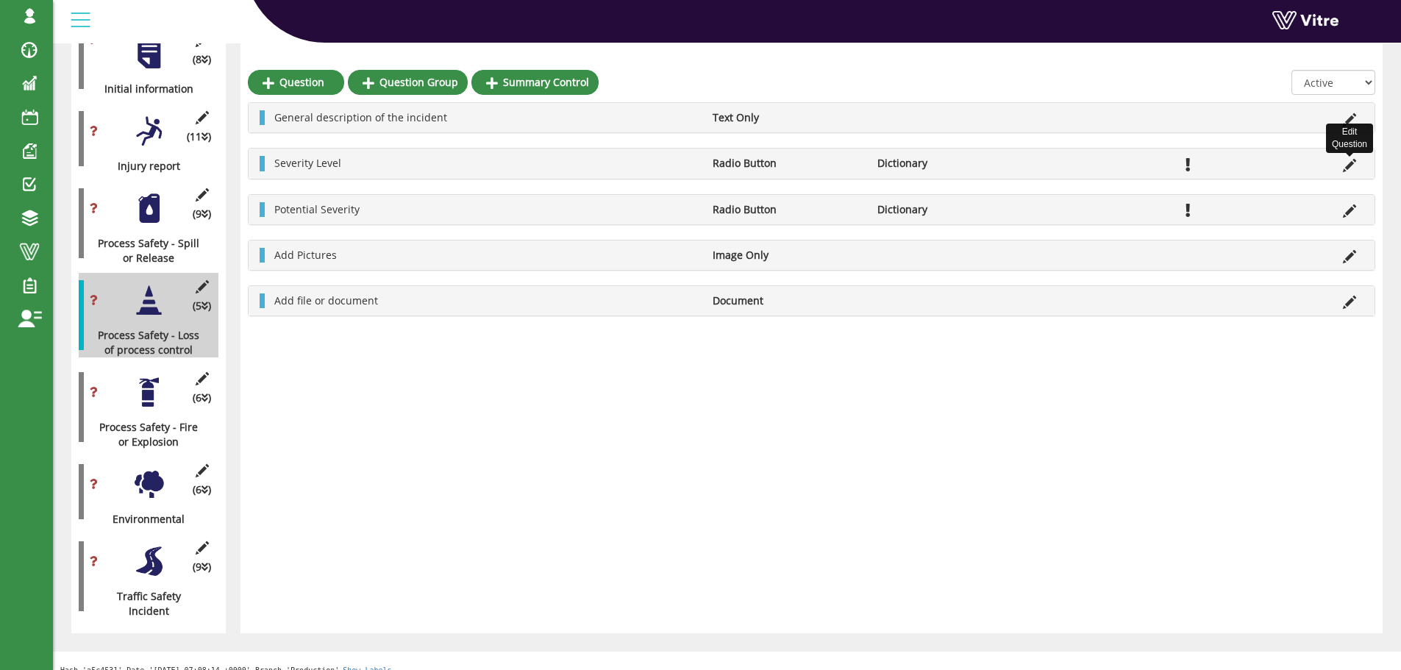
click at [1346, 165] on icon at bounding box center [1349, 165] width 13 height 13
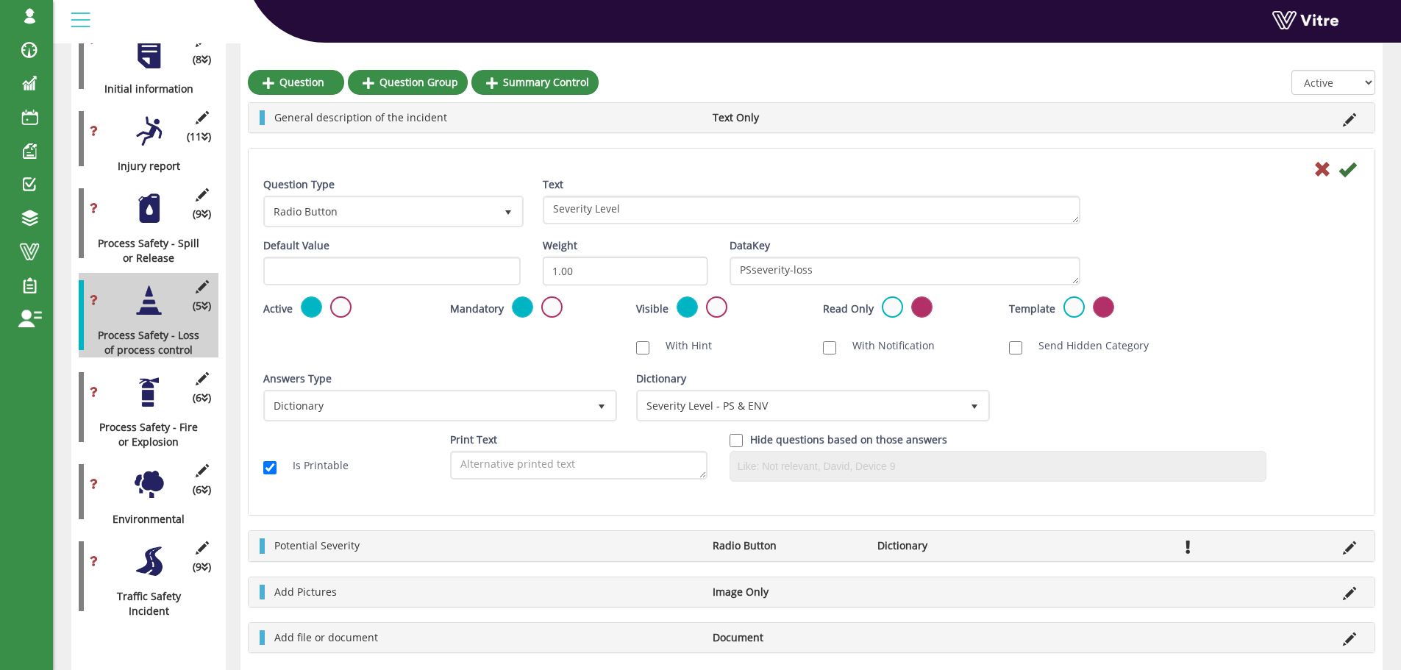
click at [159, 197] on div at bounding box center [148, 208] width 33 height 33
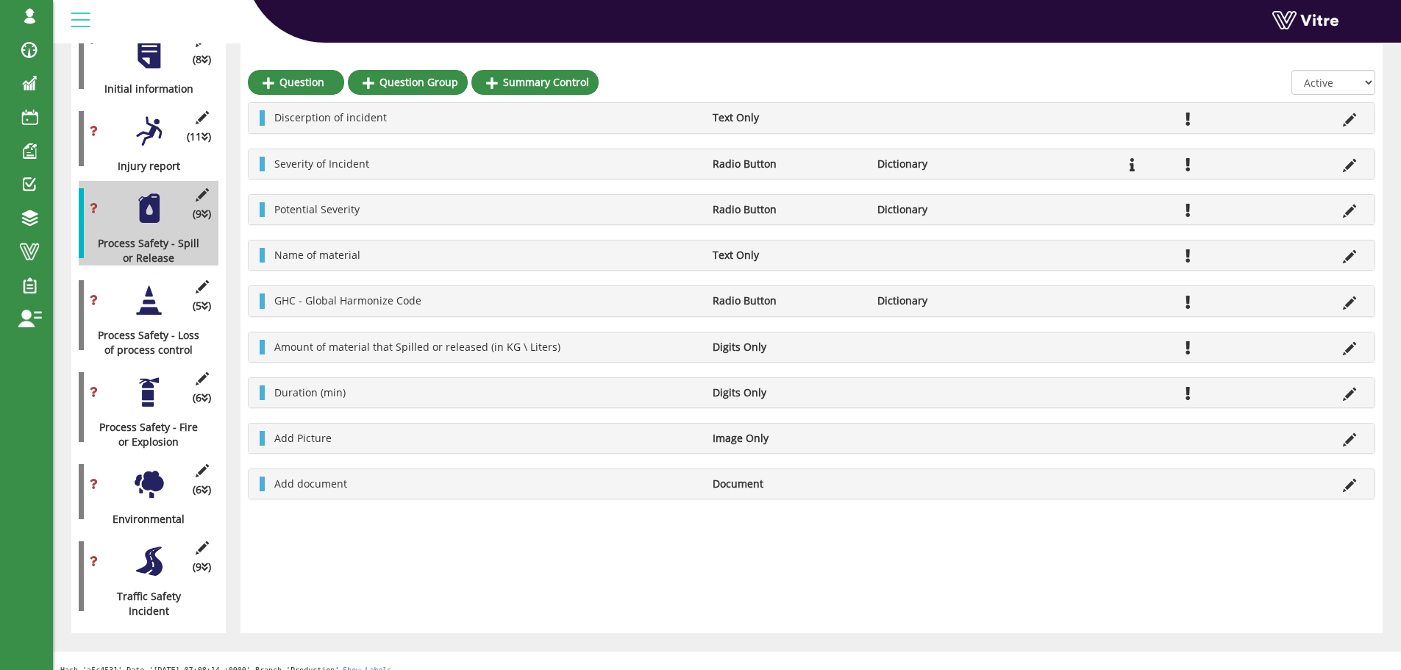
click at [149, 388] on div at bounding box center [148, 392] width 33 height 33
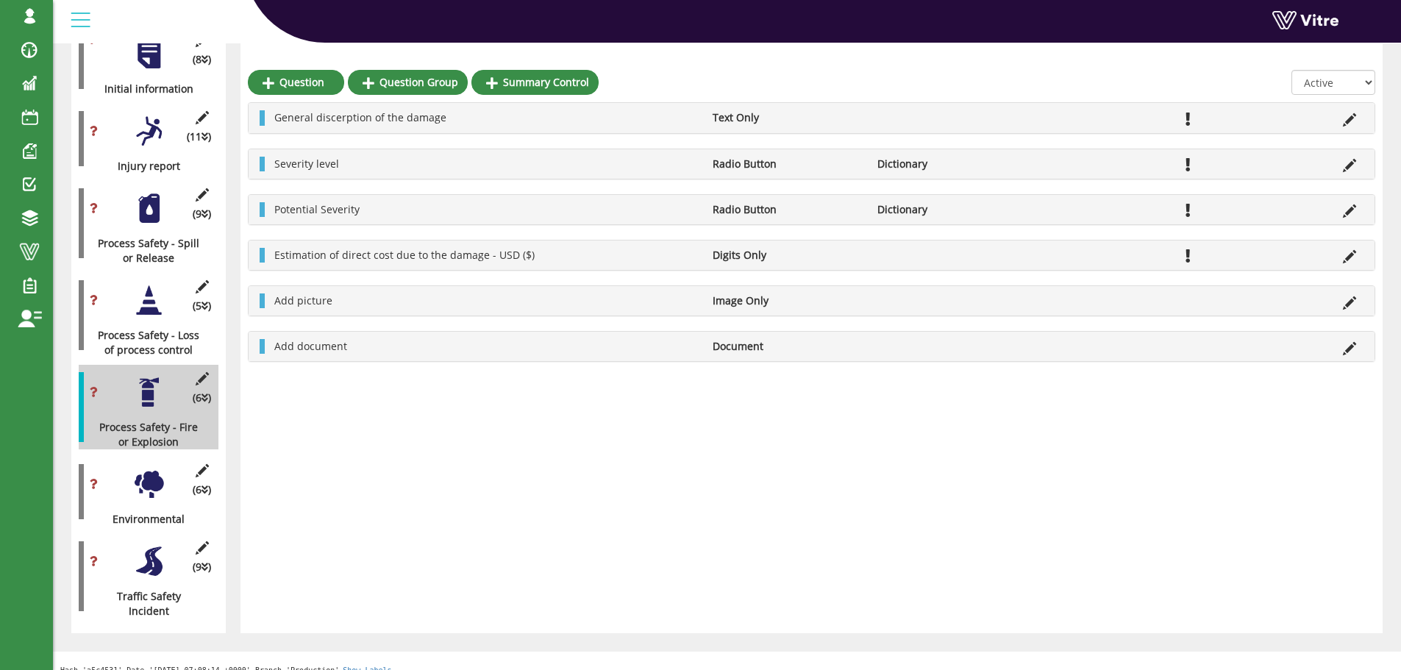
click at [150, 468] on div at bounding box center [148, 484] width 33 height 33
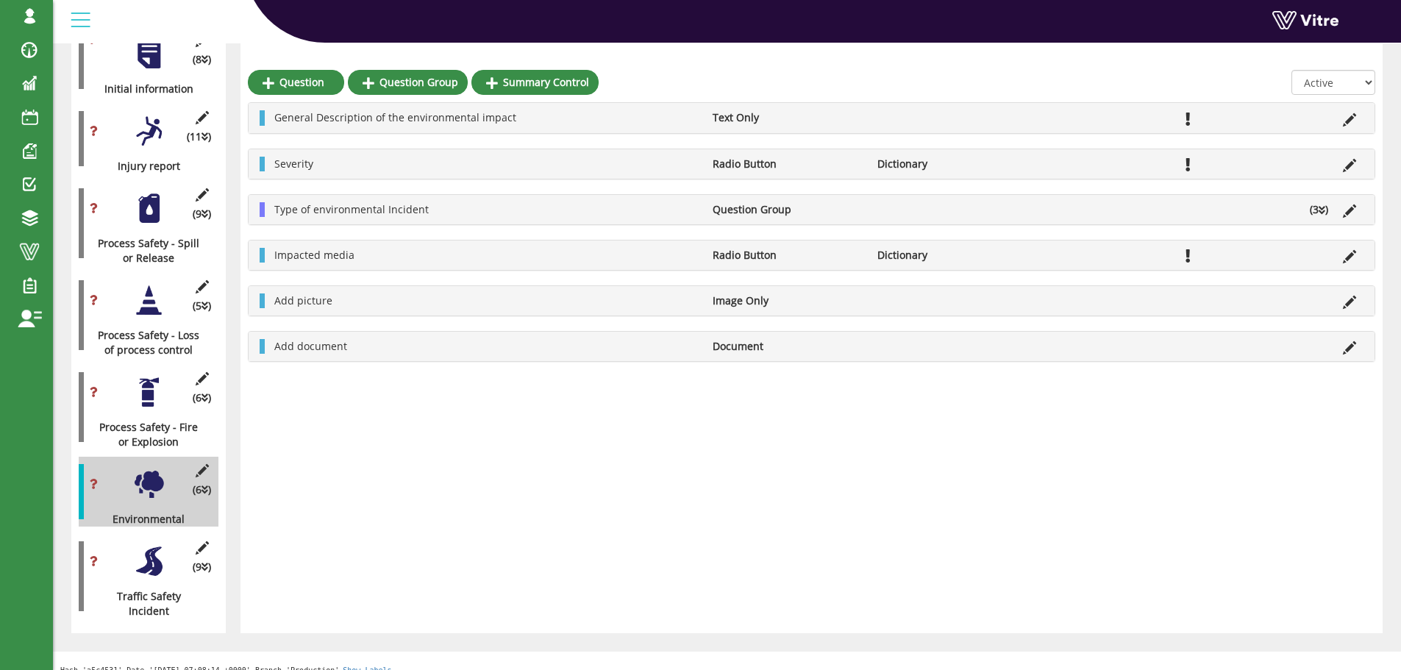
click at [148, 379] on div at bounding box center [148, 392] width 33 height 33
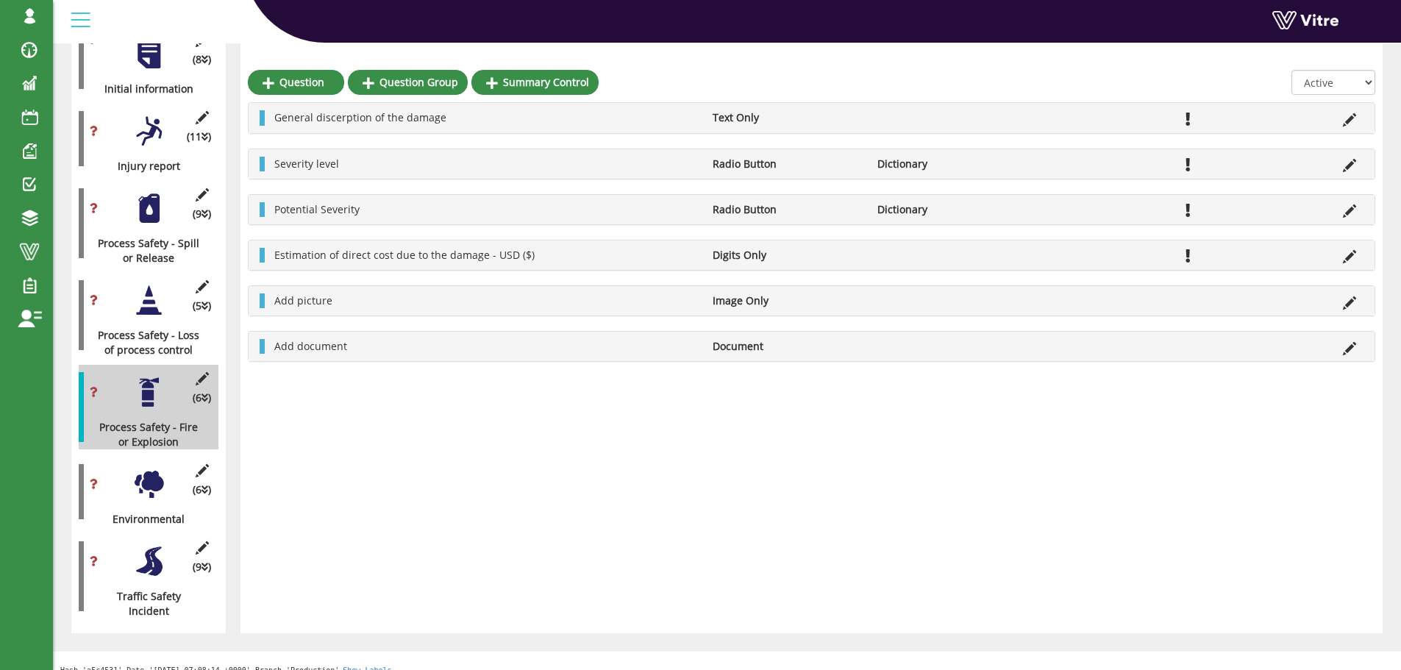
click at [148, 199] on div at bounding box center [148, 208] width 33 height 33
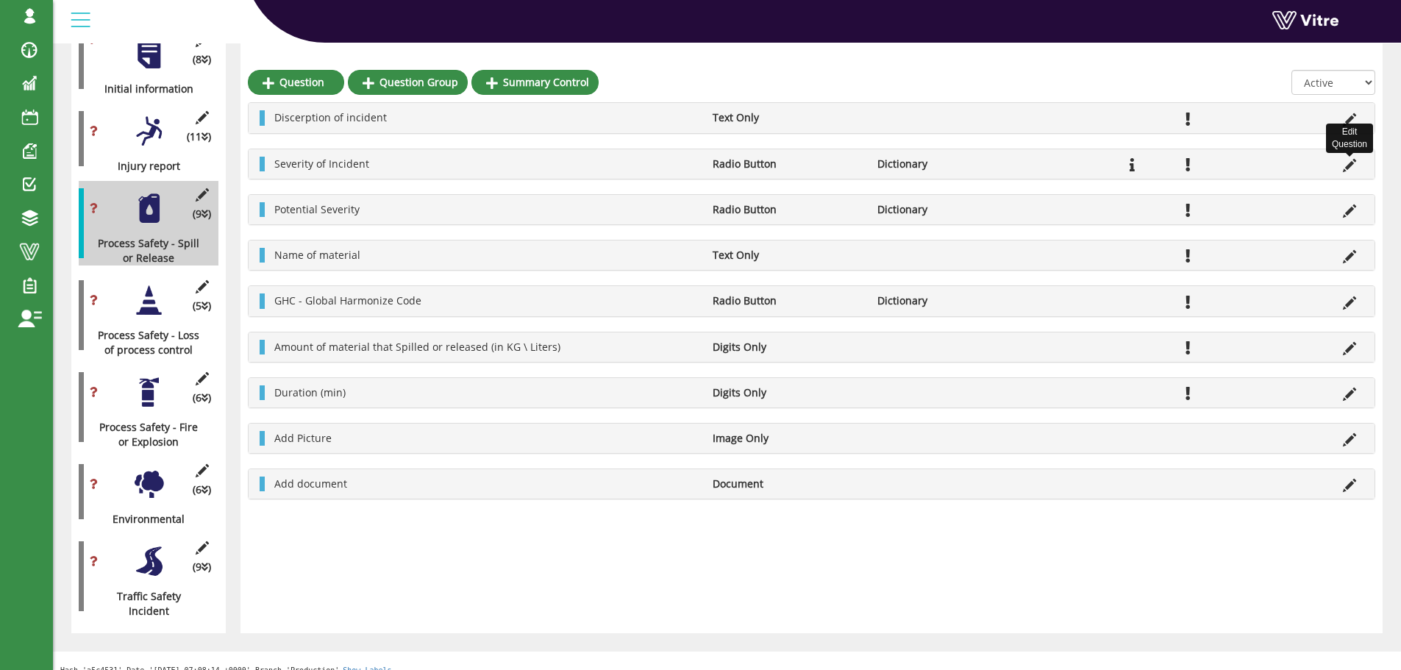
click at [1349, 166] on icon at bounding box center [1349, 165] width 13 height 13
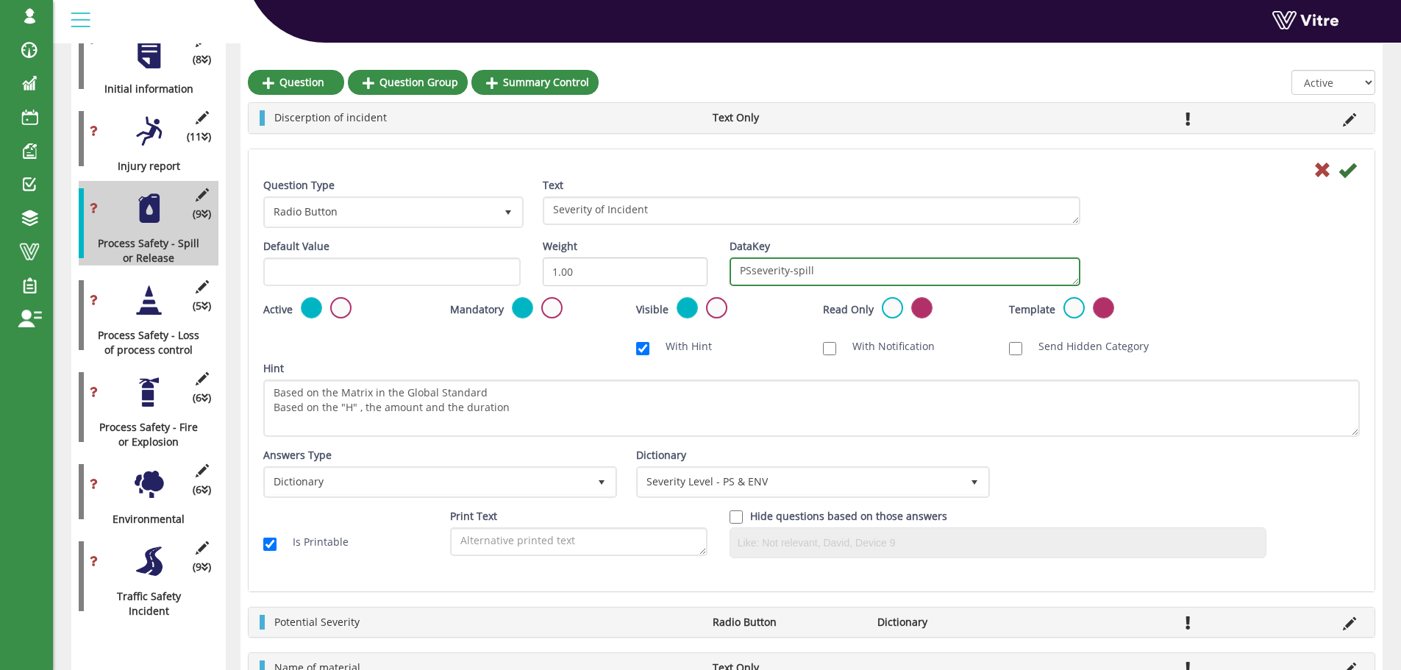
click at [835, 272] on textarea "PSseverity-spill" at bounding box center [904, 271] width 351 height 29
click at [834, 272] on textarea "PSseverity-spill" at bounding box center [904, 271] width 351 height 29
click at [832, 272] on textarea "PSseverity-spill" at bounding box center [904, 271] width 351 height 29
click at [831, 272] on textarea "PSseverity-spill" at bounding box center [904, 271] width 351 height 29
click at [762, 274] on textarea "PSseverity-spill" at bounding box center [904, 271] width 351 height 29
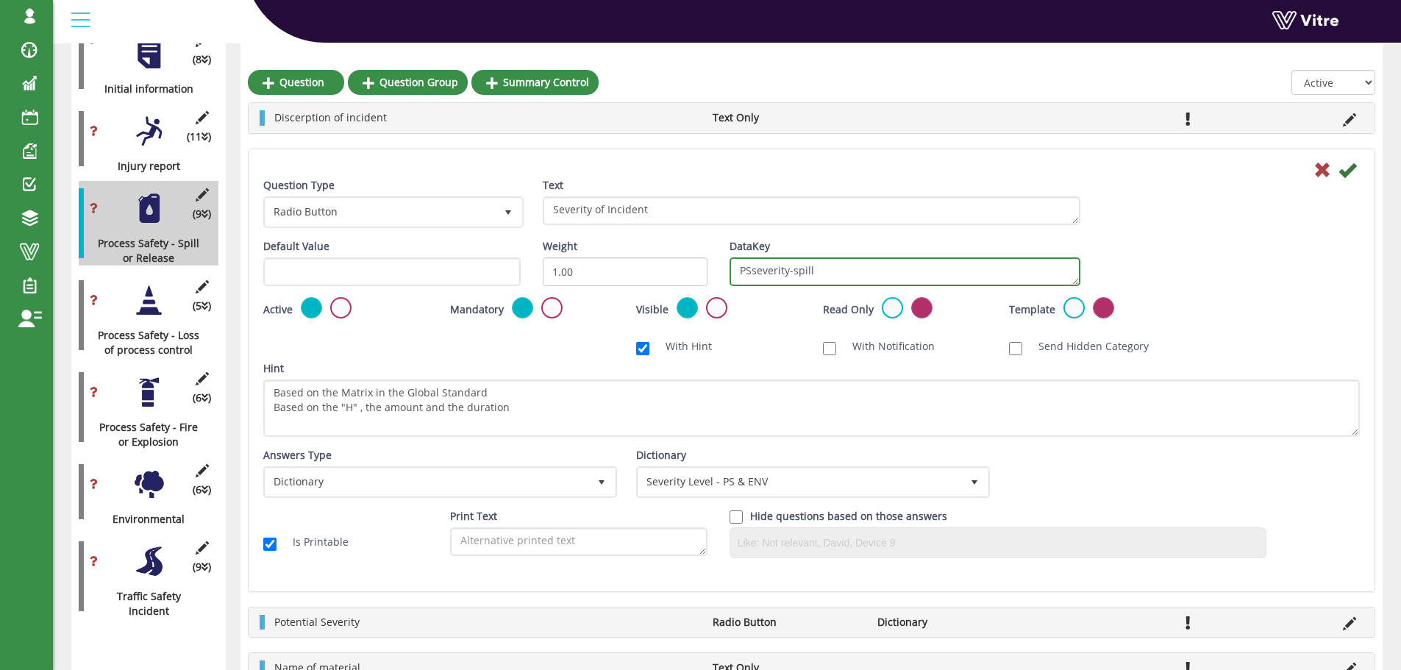
click at [762, 274] on textarea "PSseverity-spill" at bounding box center [904, 271] width 351 height 29
click at [1325, 168] on icon at bounding box center [1322, 170] width 18 height 18
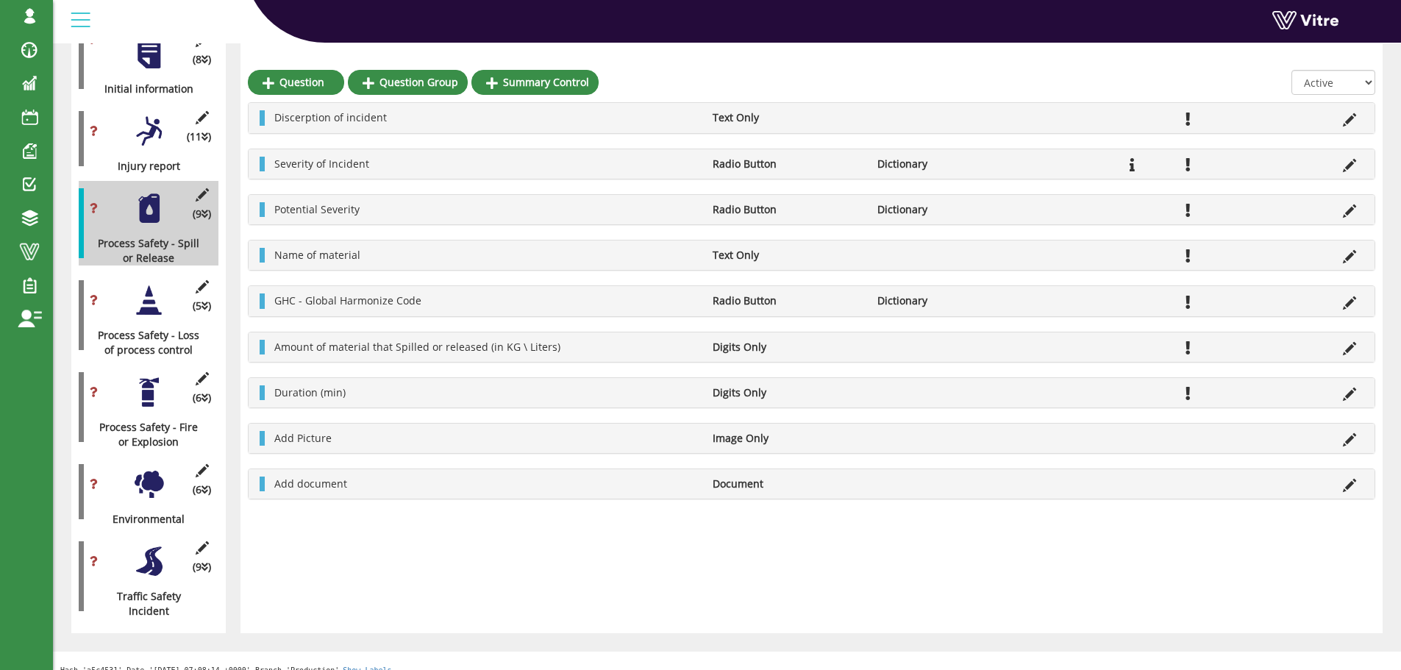
click at [154, 290] on div at bounding box center [148, 300] width 33 height 33
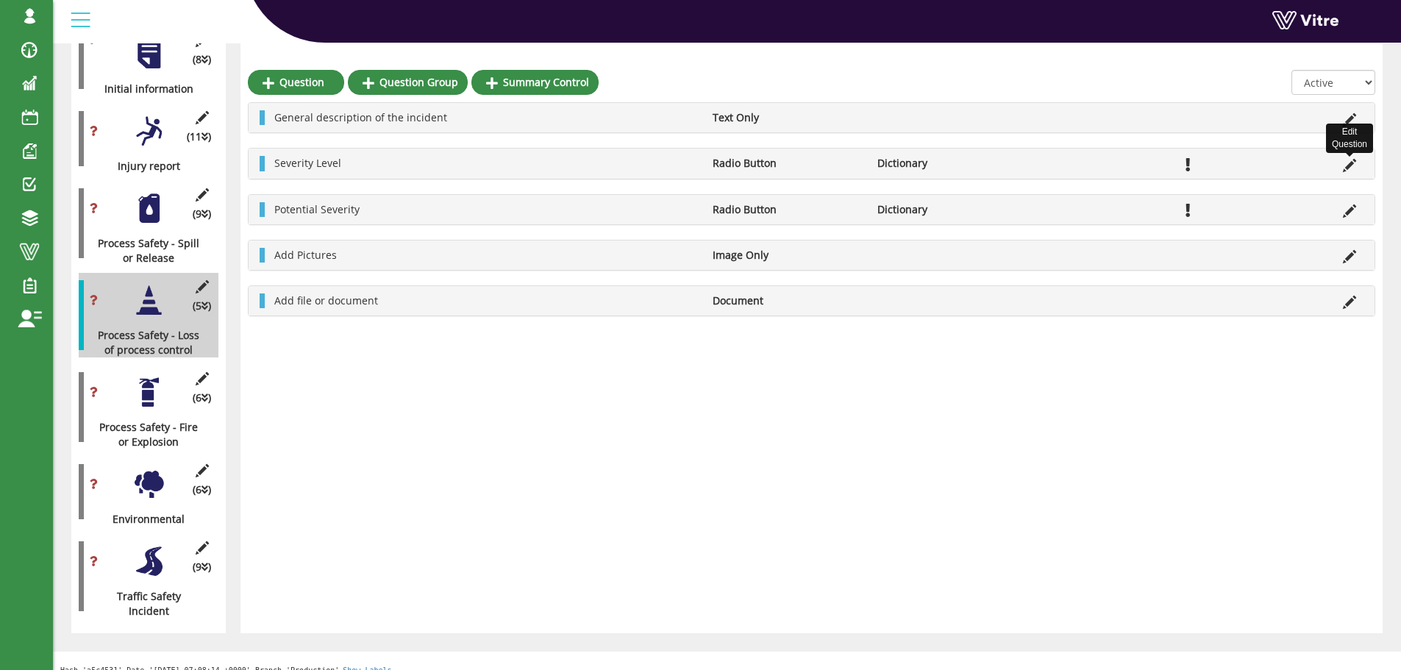
click at [1349, 165] on icon at bounding box center [1349, 165] width 13 height 13
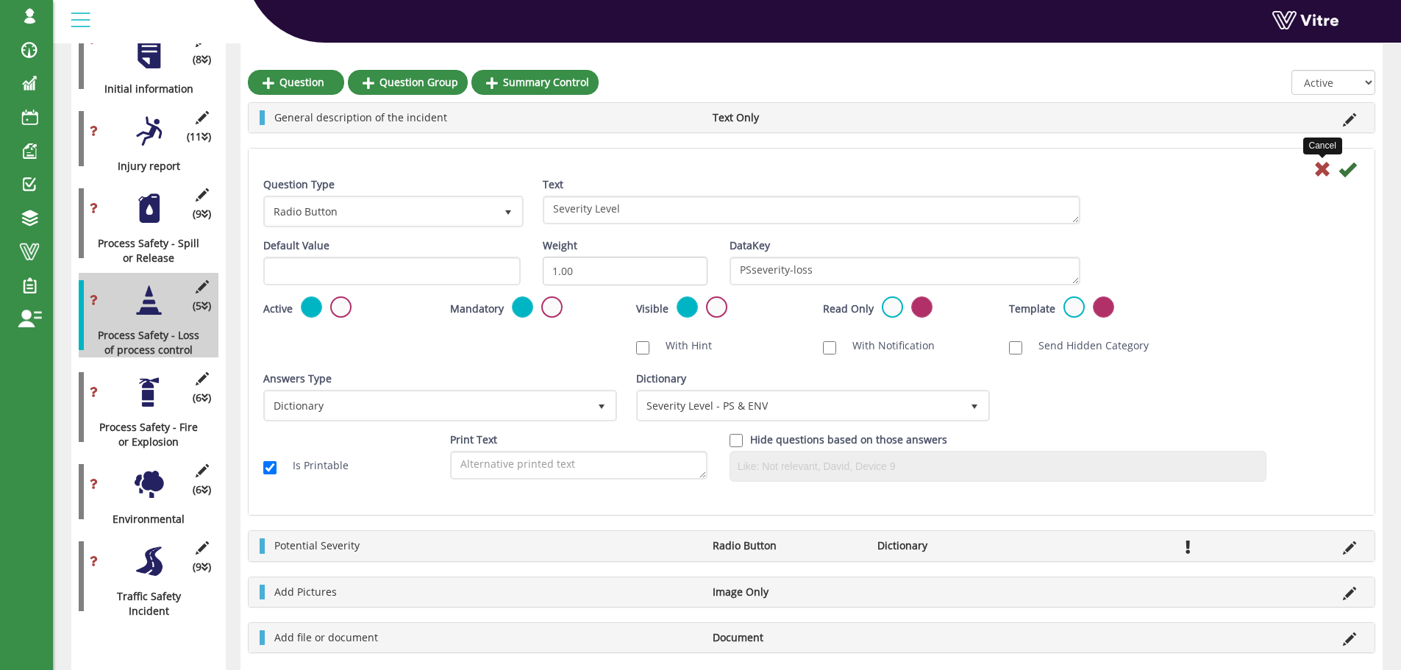
click at [1320, 166] on icon at bounding box center [1322, 169] width 18 height 18
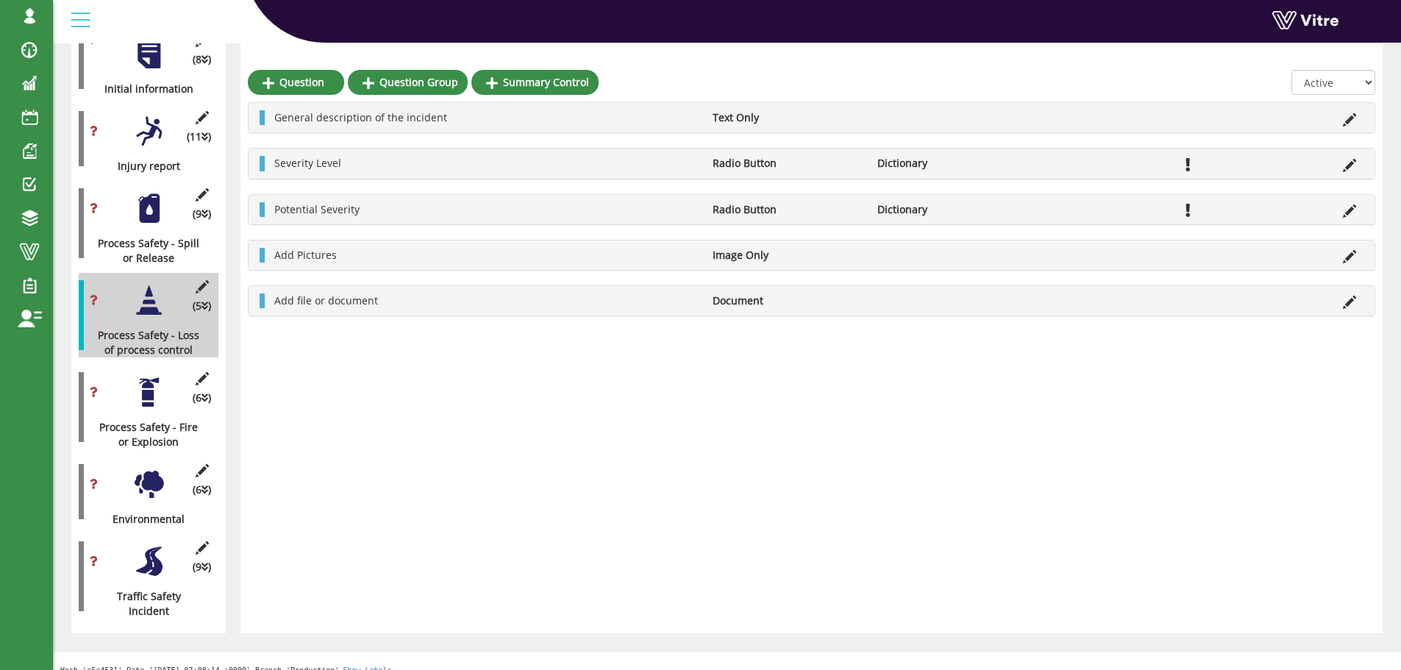
click at [152, 383] on div at bounding box center [148, 392] width 33 height 33
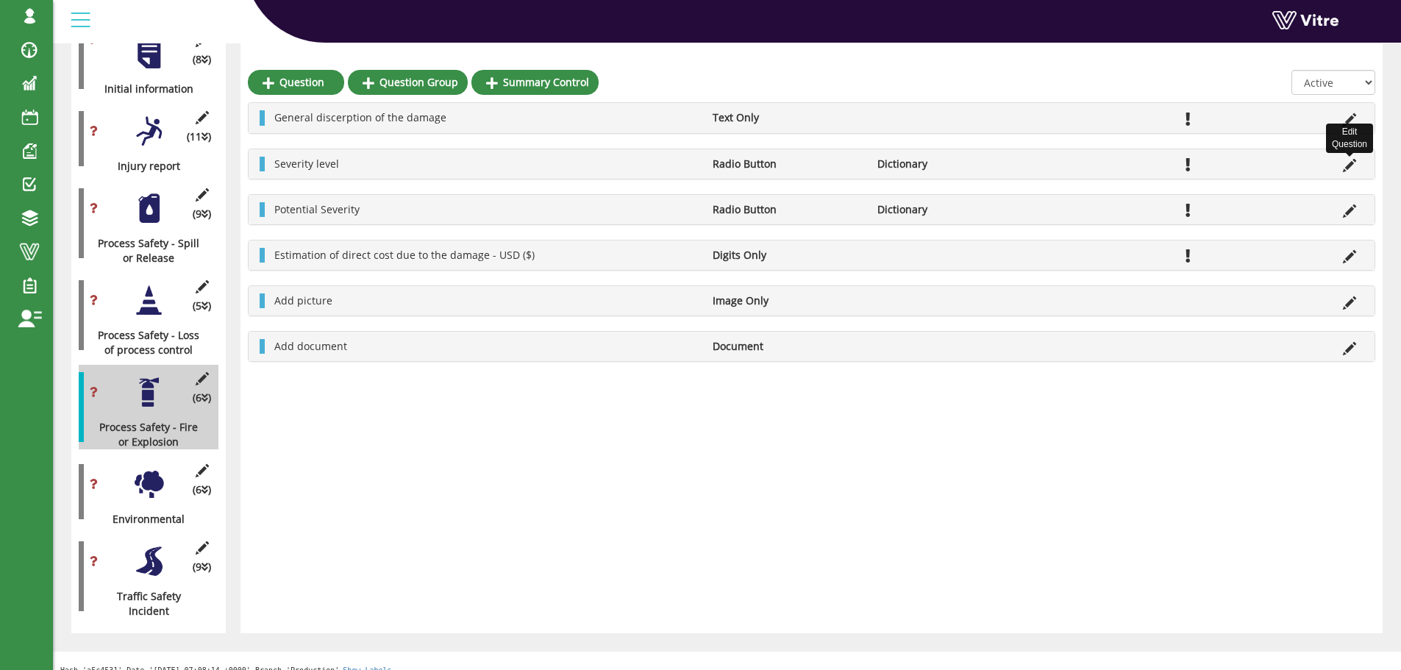
click at [1350, 165] on icon at bounding box center [1349, 165] width 13 height 13
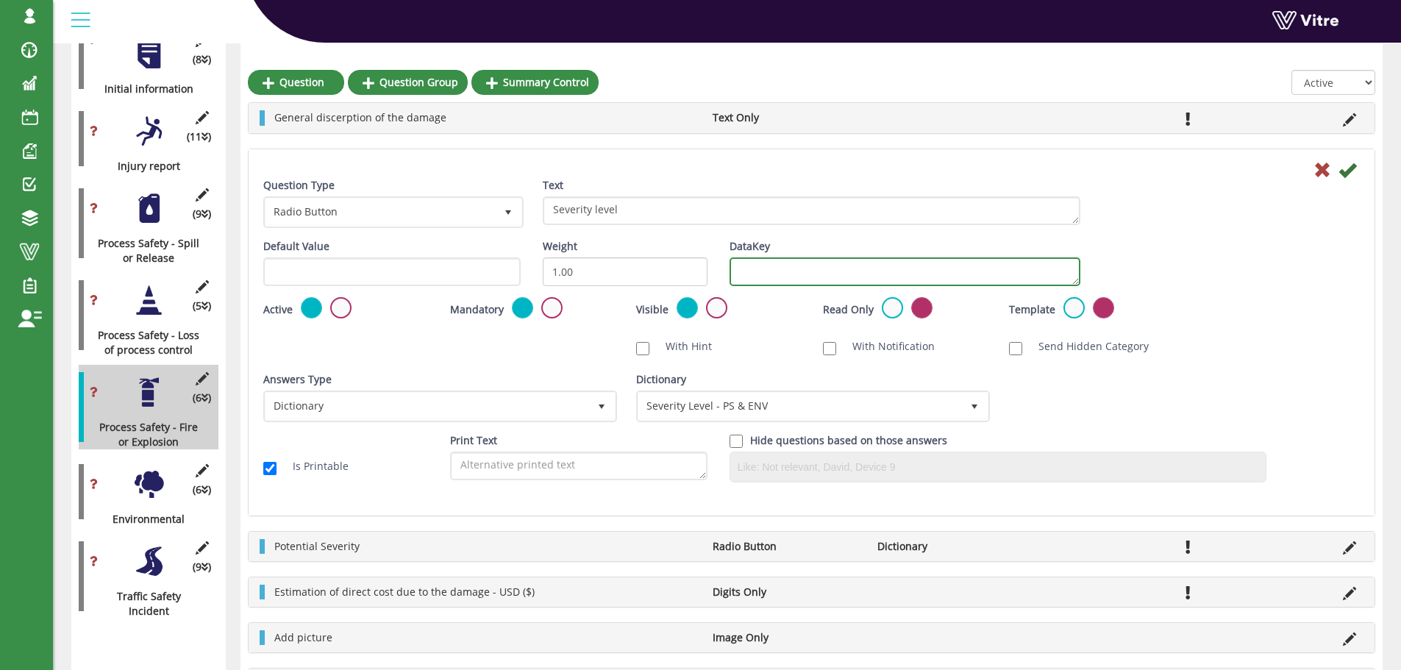
click at [790, 264] on textarea "DataKey" at bounding box center [904, 271] width 351 height 29
paste textarea "PSseverity-spill"
type textarea "PSseverity-fire"
click at [1346, 172] on icon at bounding box center [1347, 170] width 18 height 18
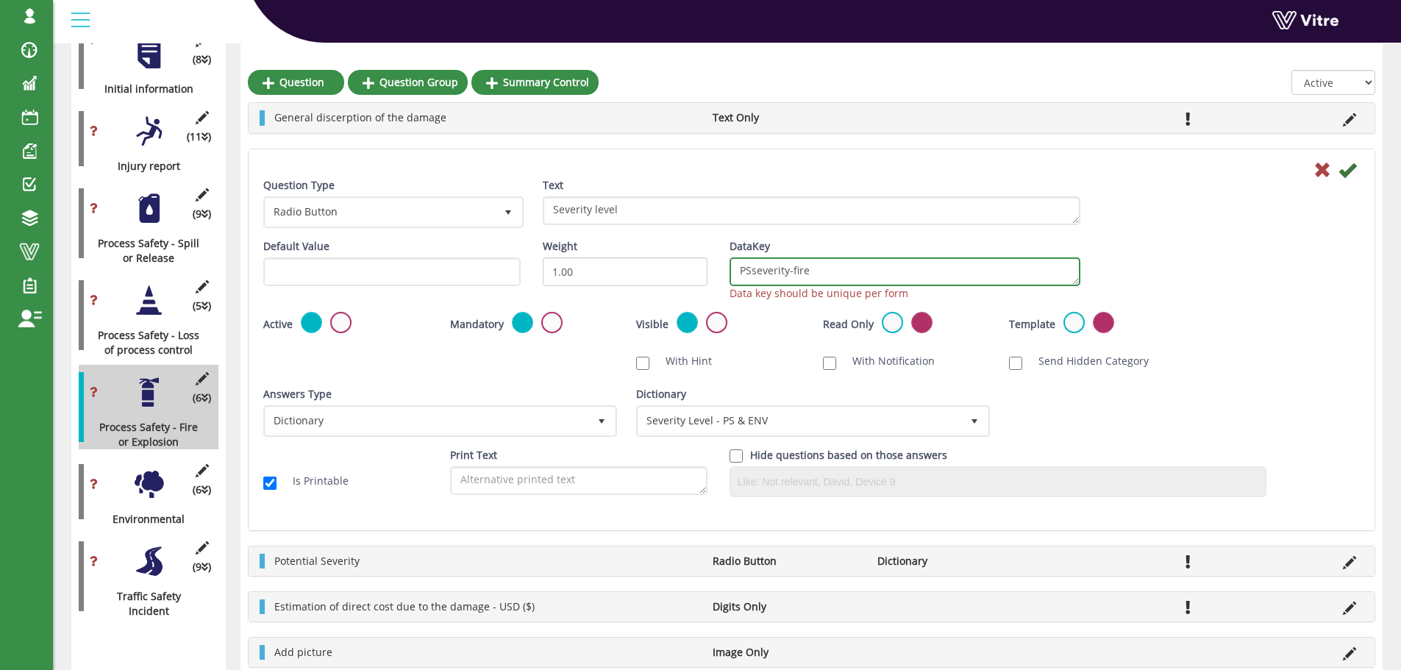
click at [813, 274] on textarea "PSseverity-fire" at bounding box center [904, 271] width 351 height 29
click at [1321, 170] on icon at bounding box center [1322, 170] width 18 height 18
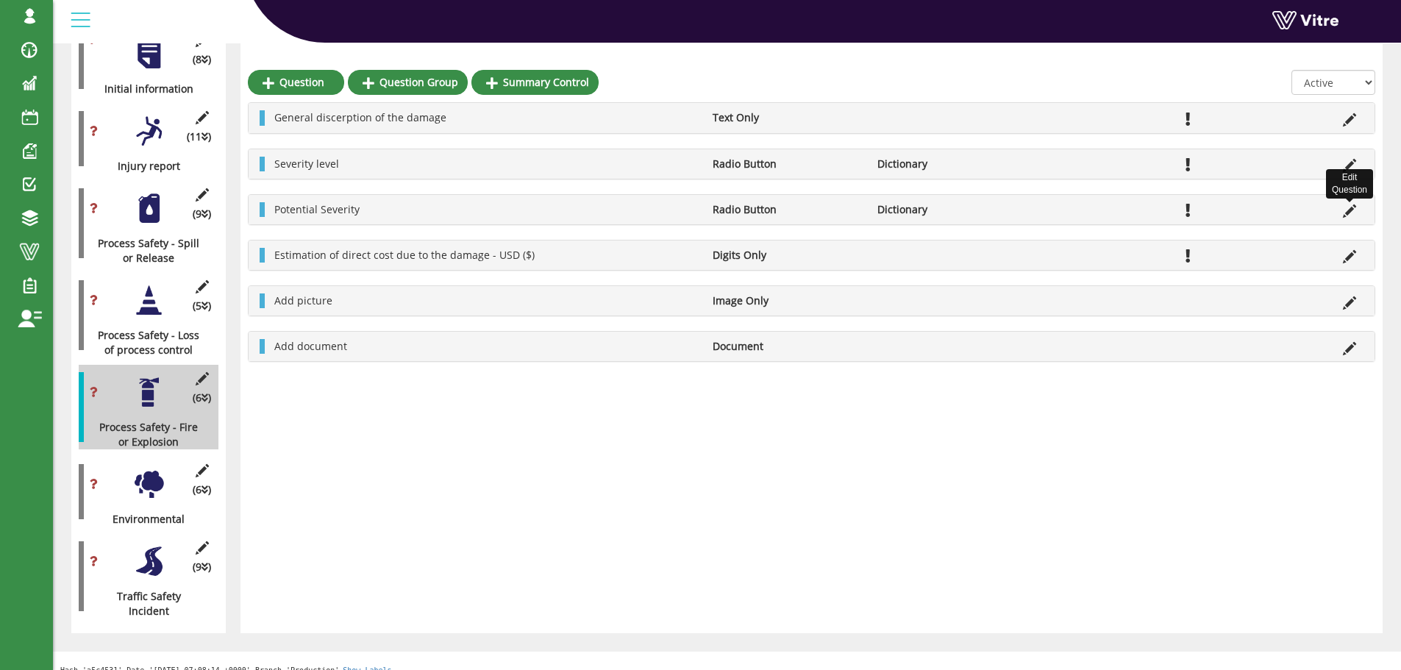
click at [1349, 212] on icon at bounding box center [1349, 210] width 13 height 13
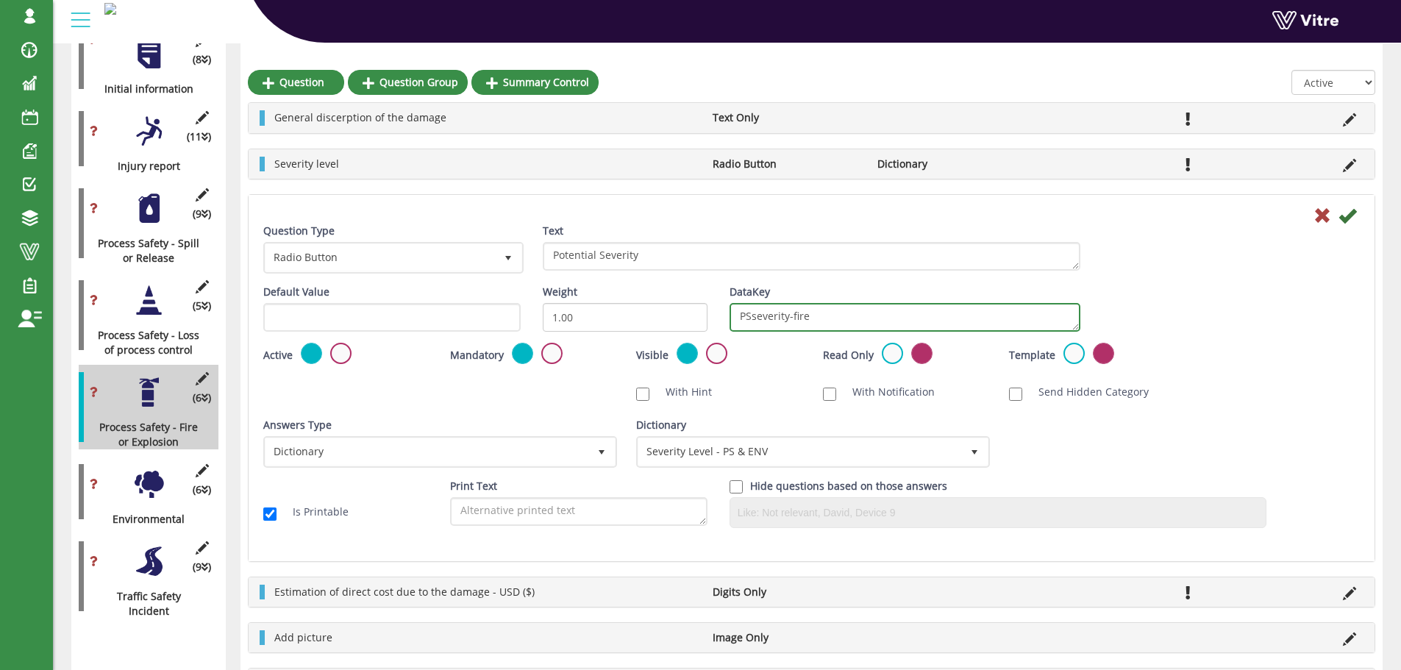
click at [752, 316] on textarea "PSseverity-fire" at bounding box center [904, 317] width 351 height 29
type textarea "PSpotentialseverity-fire"
click at [1345, 217] on icon at bounding box center [1347, 216] width 18 height 18
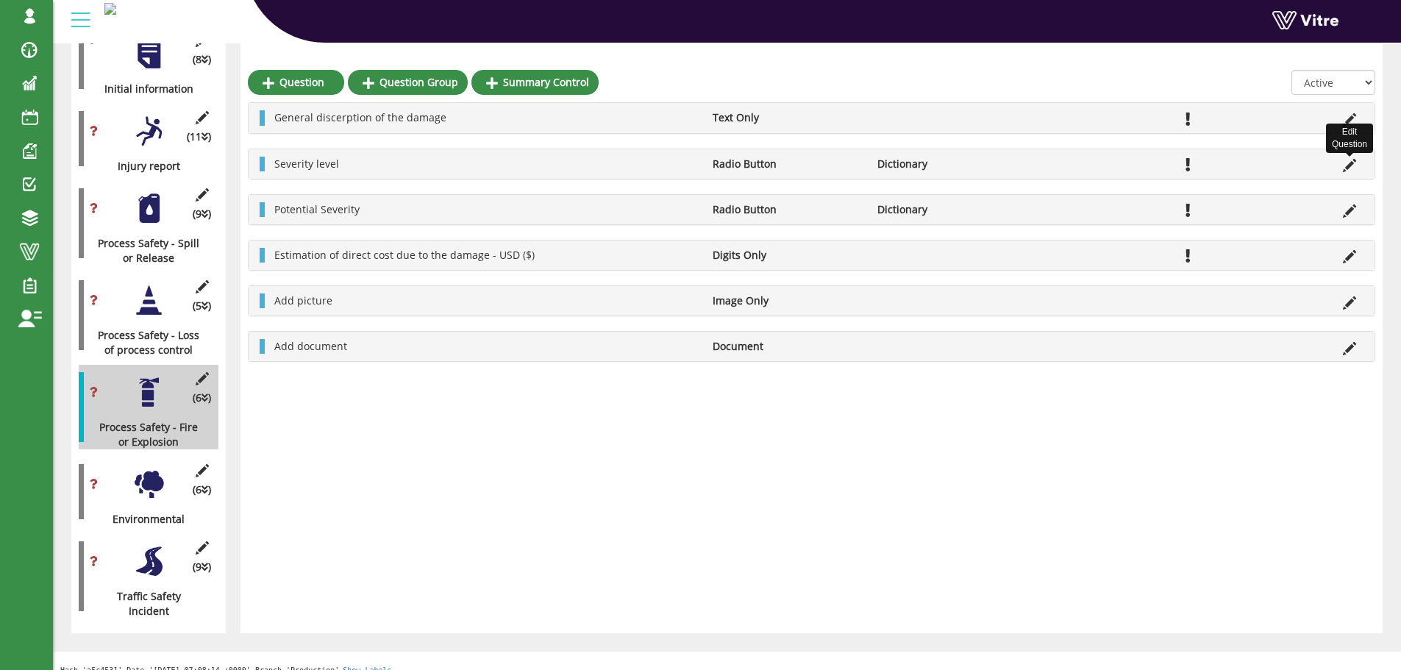
click at [1350, 165] on icon at bounding box center [1349, 165] width 13 height 13
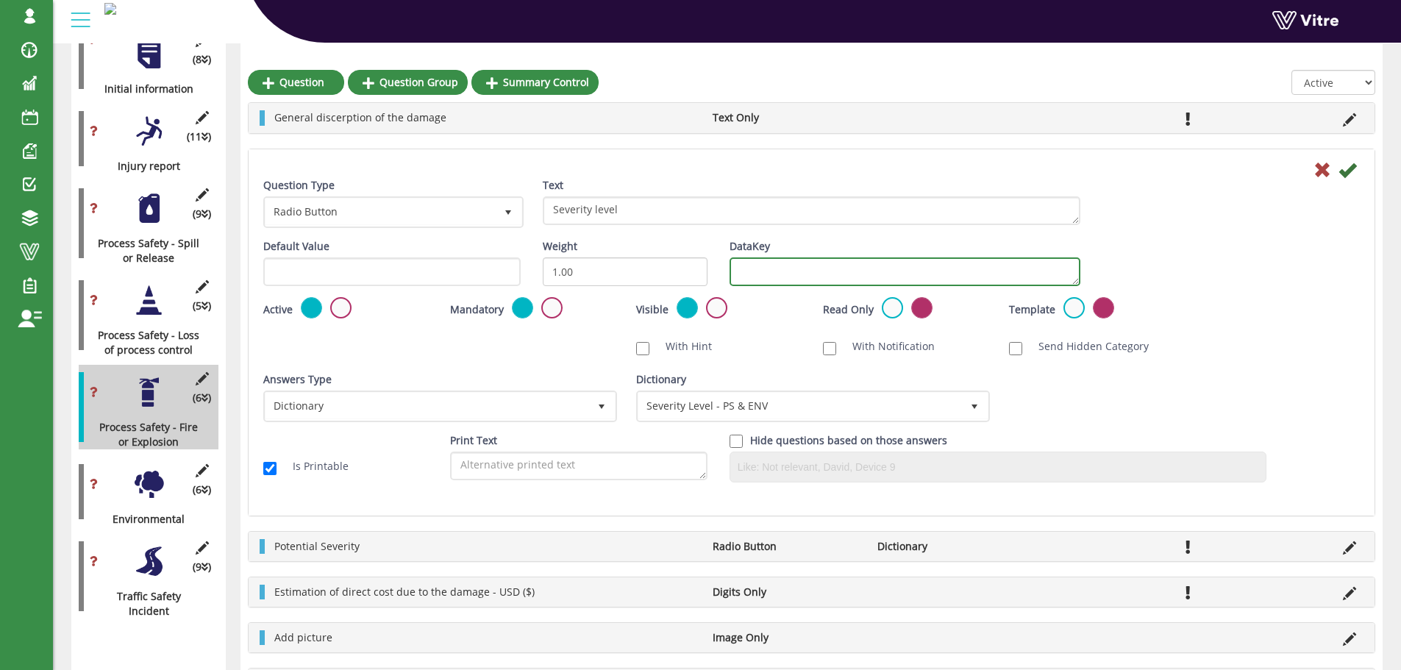
click at [829, 275] on textarea "DataKey" at bounding box center [904, 271] width 351 height 29
paste textarea "PSseverity-spill"
type textarea "PSseverity-fire"
click at [1346, 172] on icon at bounding box center [1347, 170] width 18 height 18
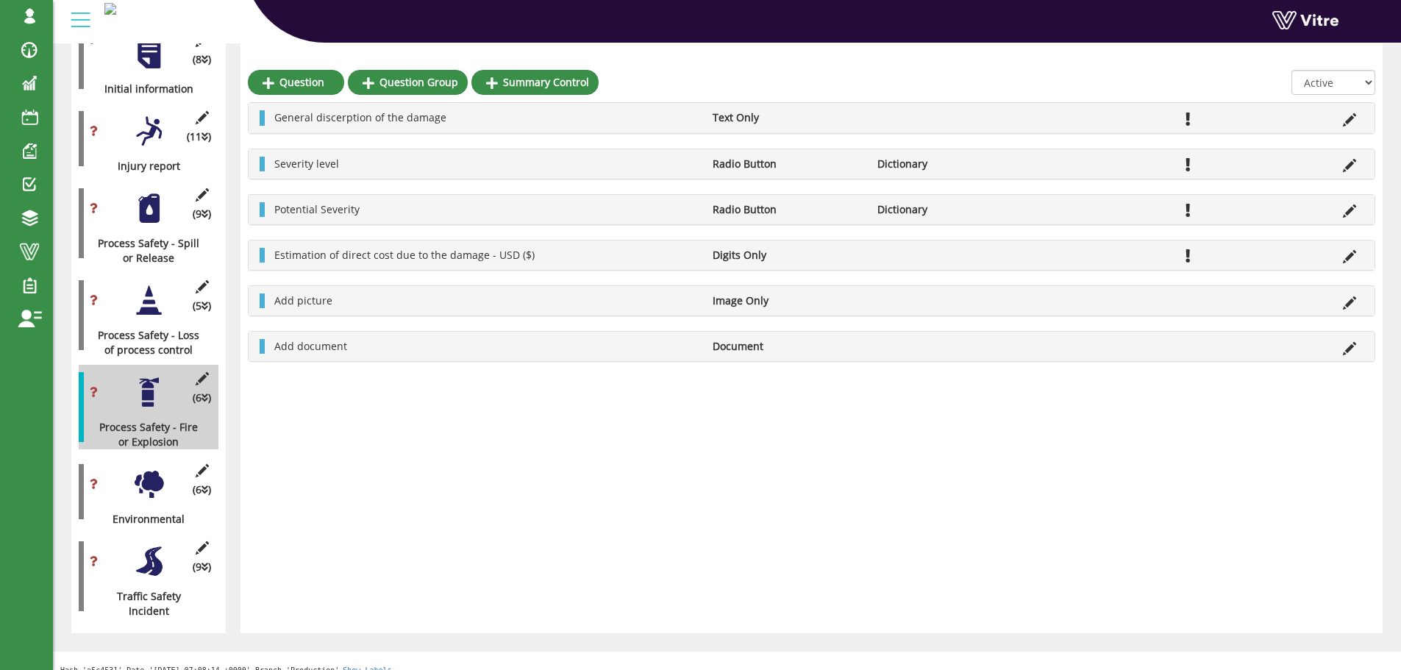
click at [154, 469] on div at bounding box center [148, 484] width 33 height 33
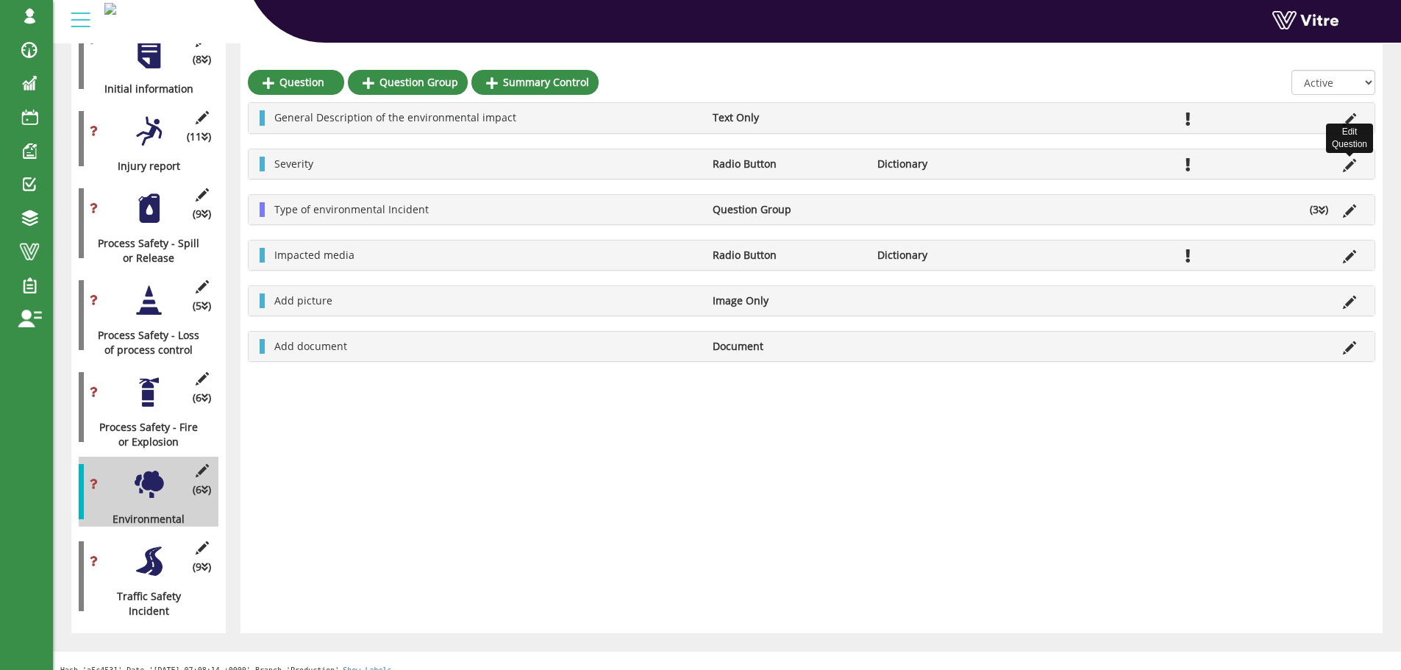
click at [1347, 165] on icon at bounding box center [1349, 165] width 13 height 13
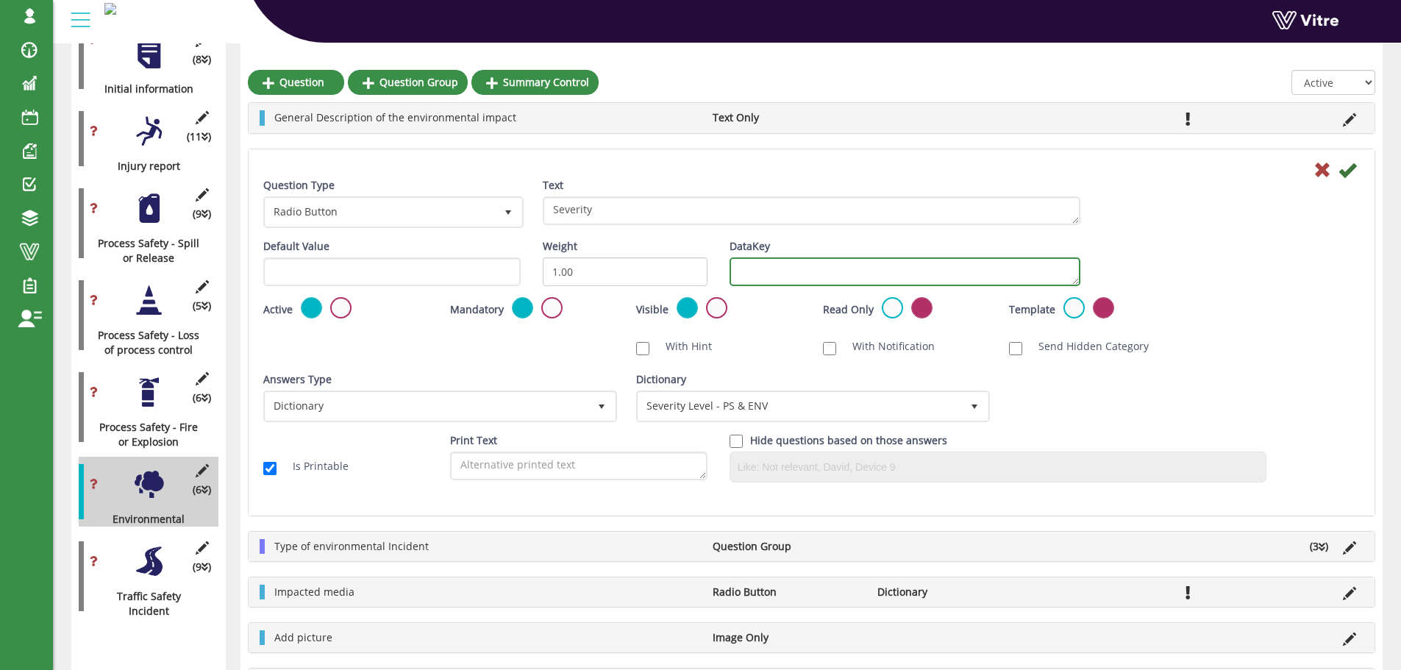
click at [759, 268] on textarea "DataKey" at bounding box center [904, 271] width 351 height 29
paste textarea "PSseverity-spill"
type textarea "PSseverity-environment"
click at [1347, 173] on icon at bounding box center [1347, 170] width 18 height 18
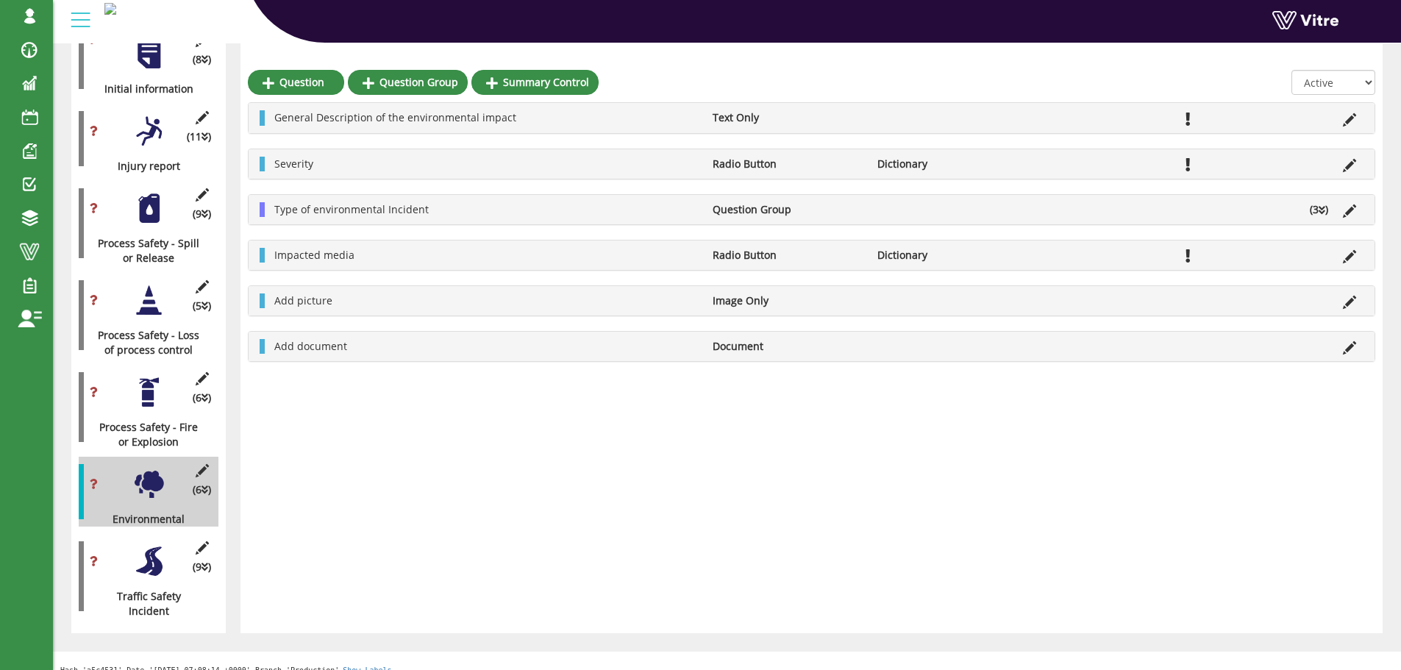
click at [150, 545] on div at bounding box center [148, 561] width 33 height 33
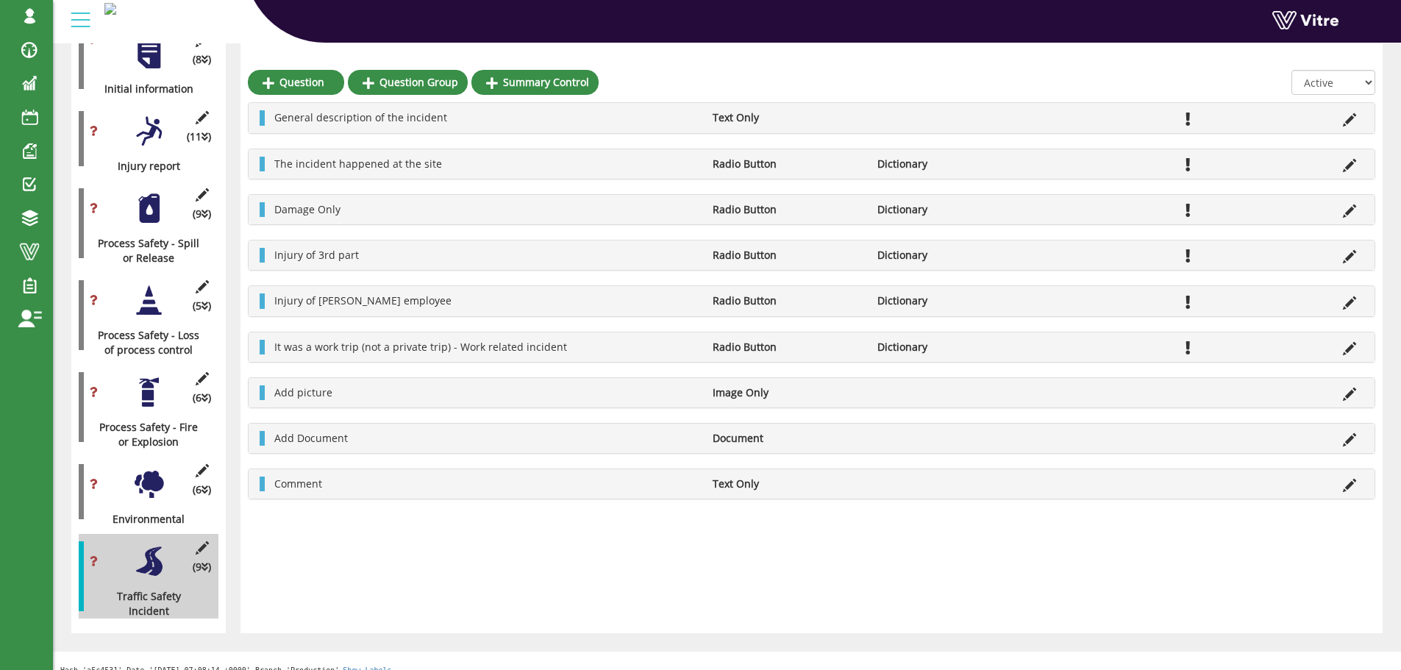
click at [154, 468] on div at bounding box center [148, 484] width 33 height 33
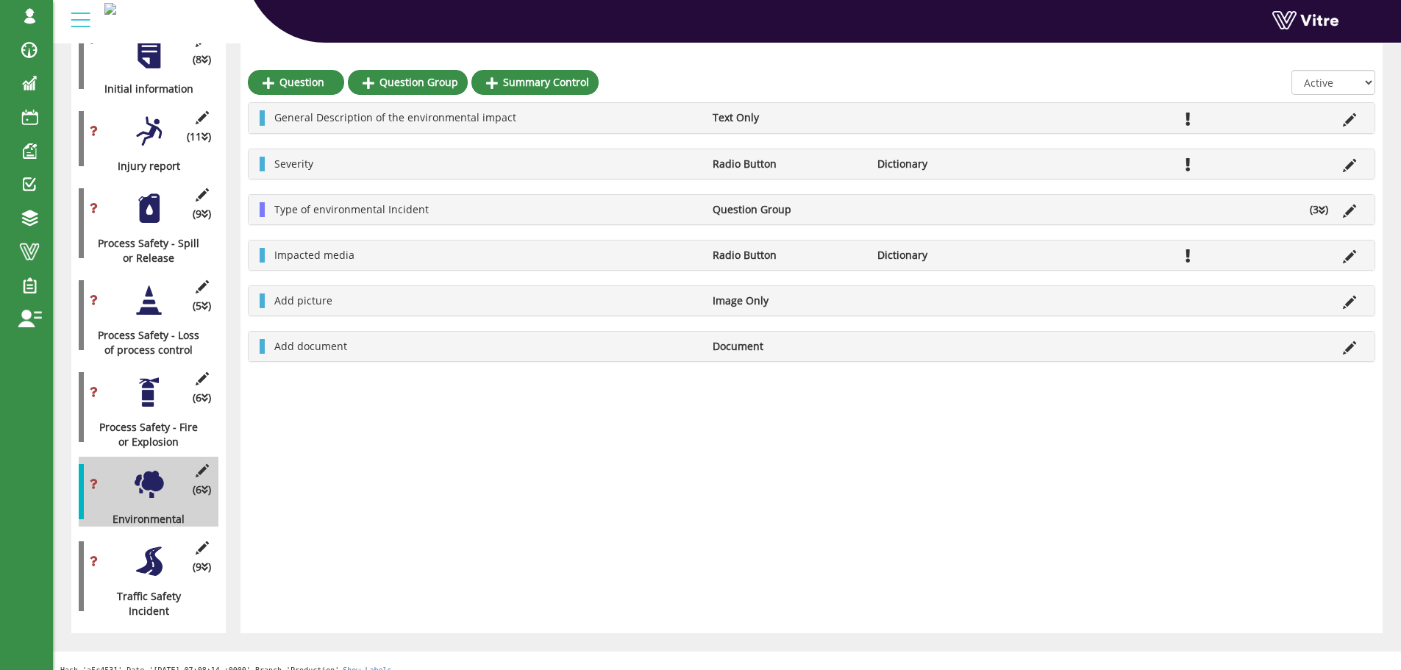
click at [150, 388] on div at bounding box center [148, 392] width 33 height 33
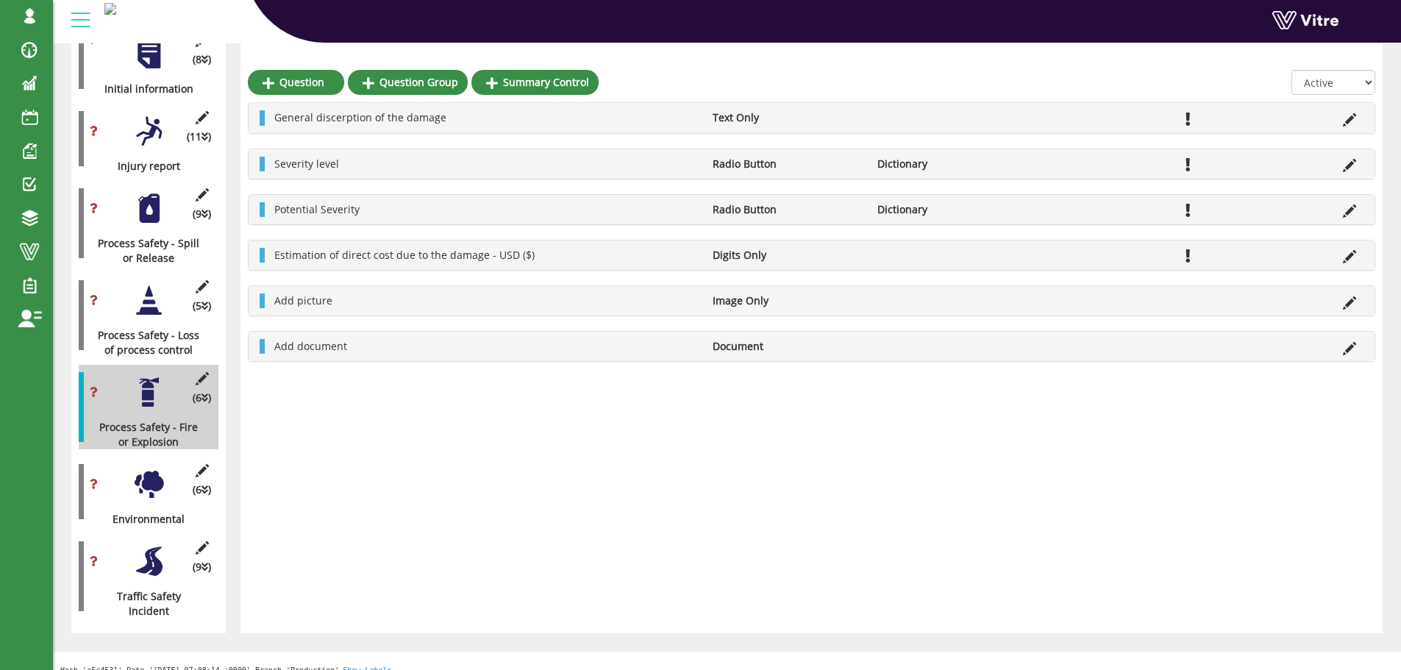
click at [150, 293] on div at bounding box center [148, 300] width 33 height 33
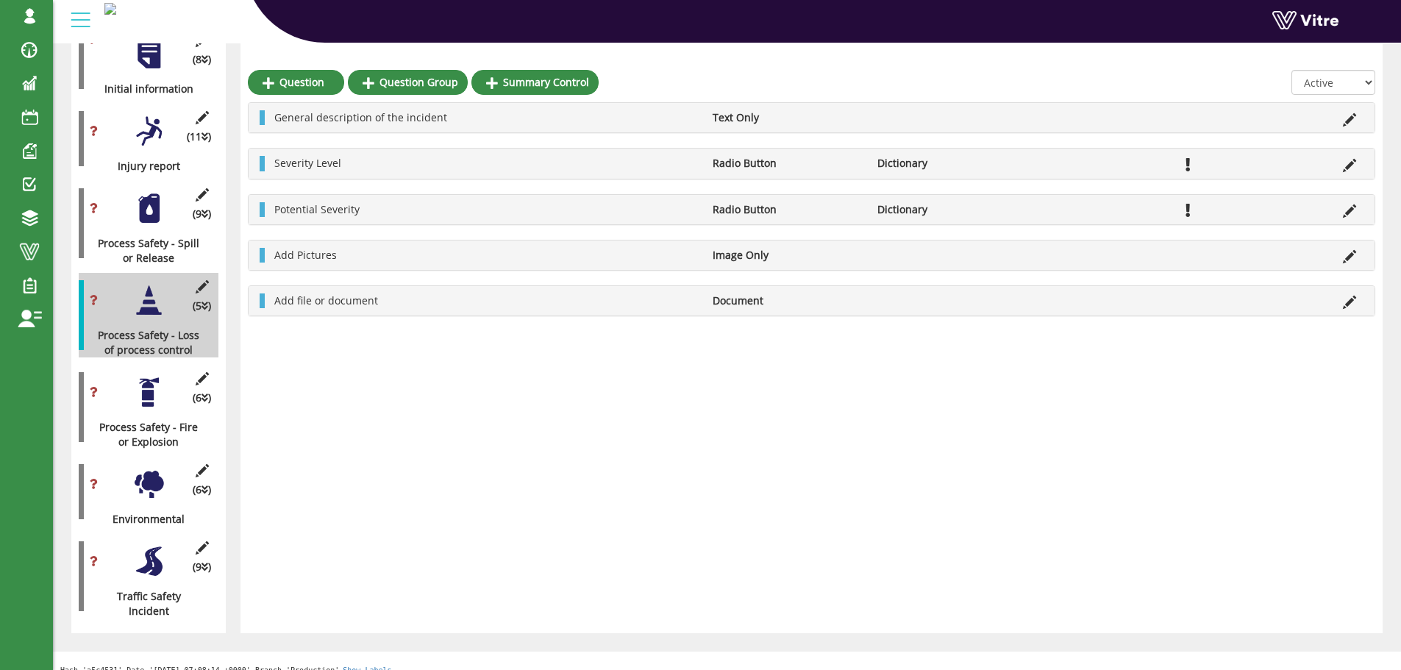
click at [144, 192] on div at bounding box center [148, 208] width 33 height 33
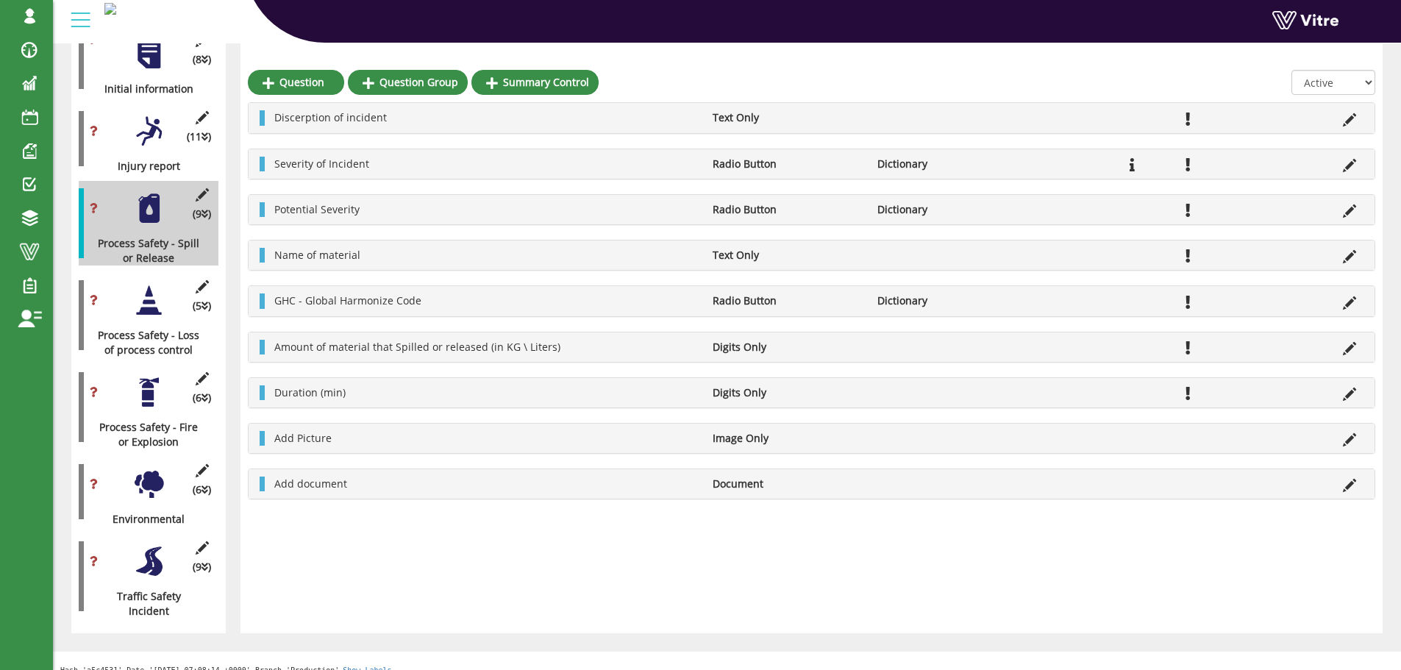
click at [143, 127] on div at bounding box center [148, 131] width 33 height 33
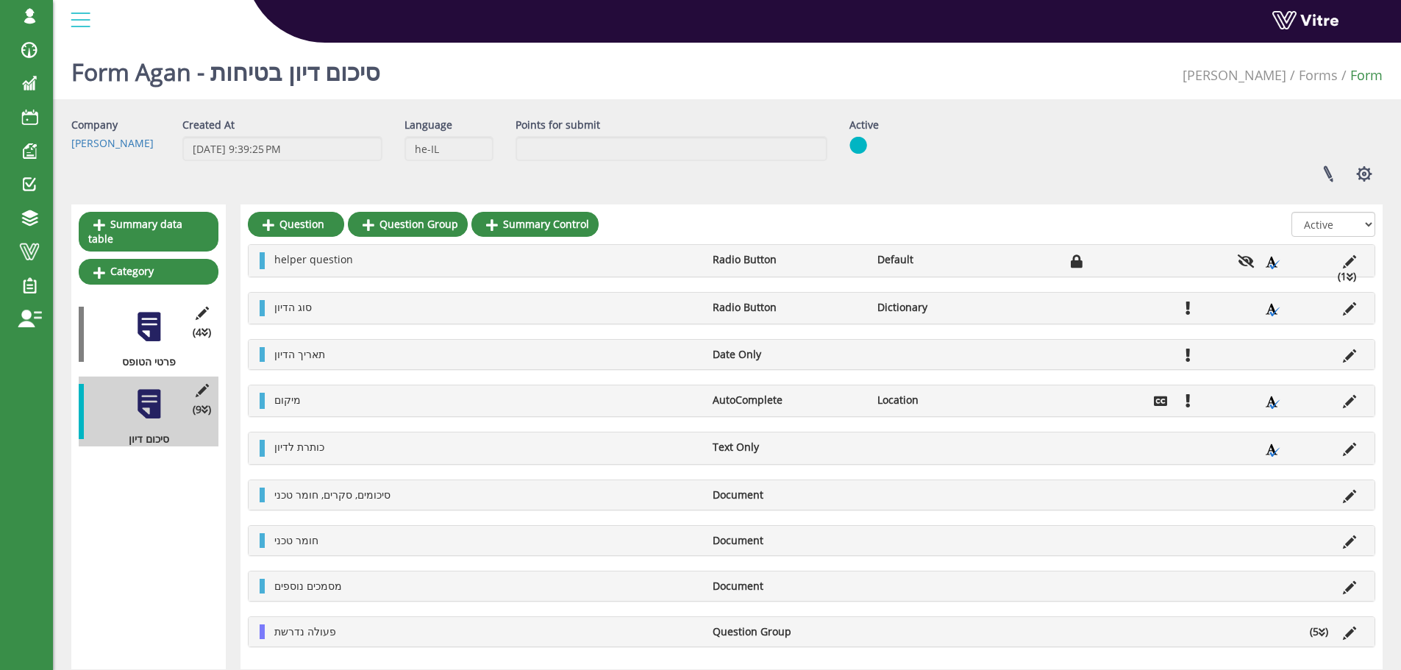
scroll to position [49, 0]
